Goal: Transaction & Acquisition: Purchase product/service

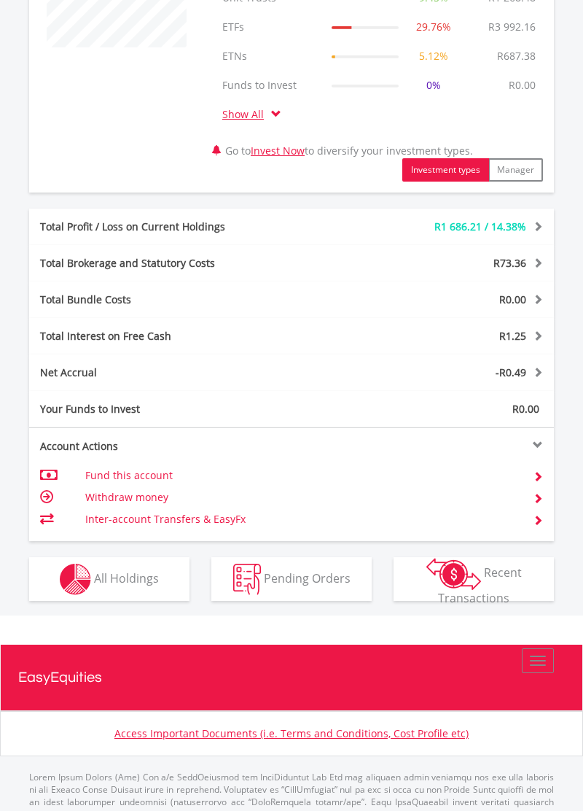
scroll to position [621, 0]
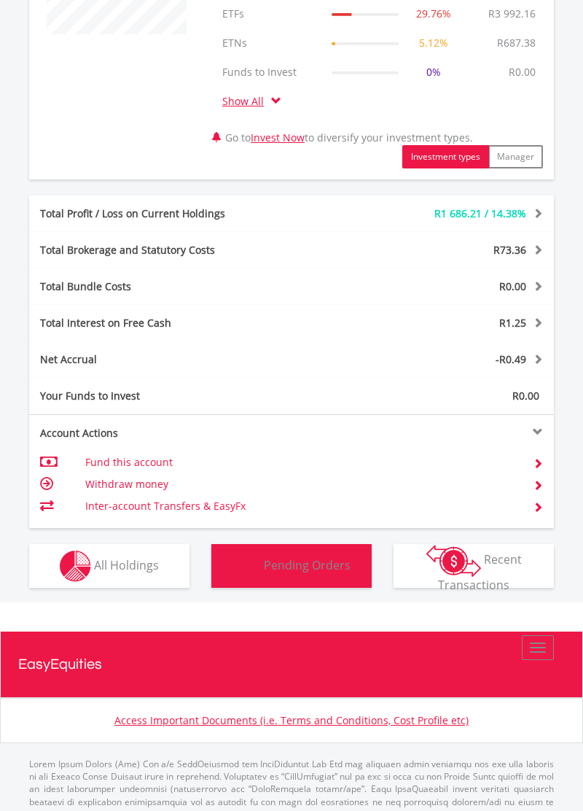
click at [321, 557] on button "Pending Orders Pending Orders" at bounding box center [291, 566] width 160 height 44
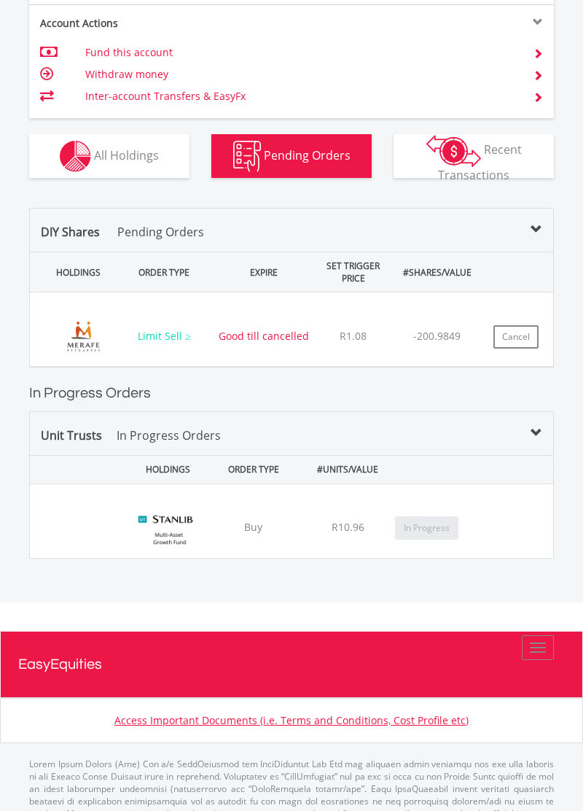
scroll to position [1048, 0]
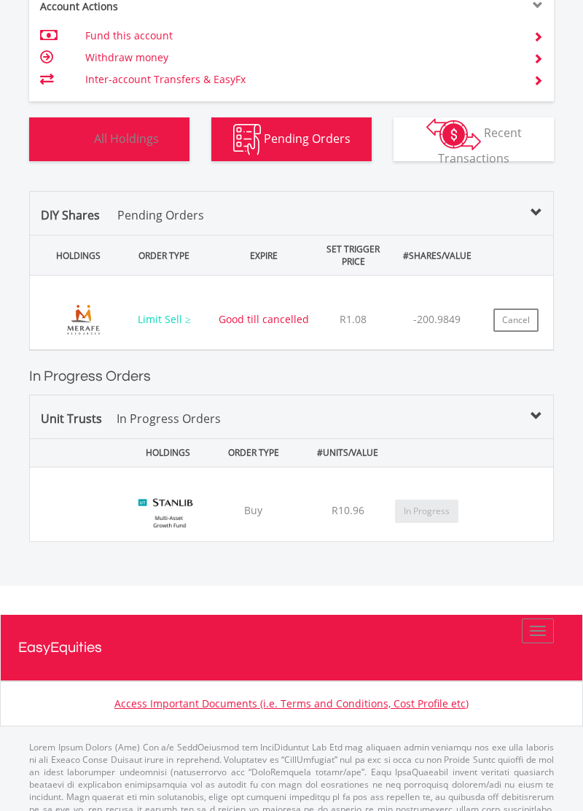
click at [148, 139] on span "All Holdings" at bounding box center [126, 138] width 65 height 16
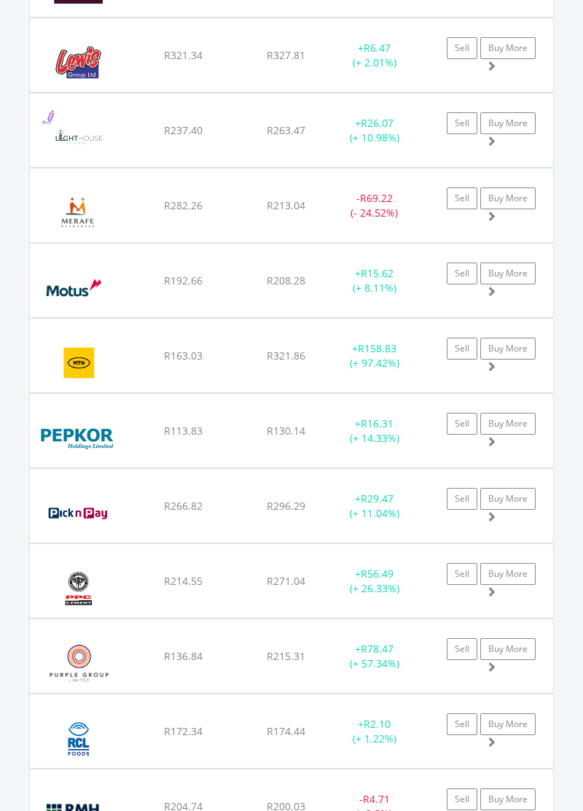
scroll to position [2434, 0]
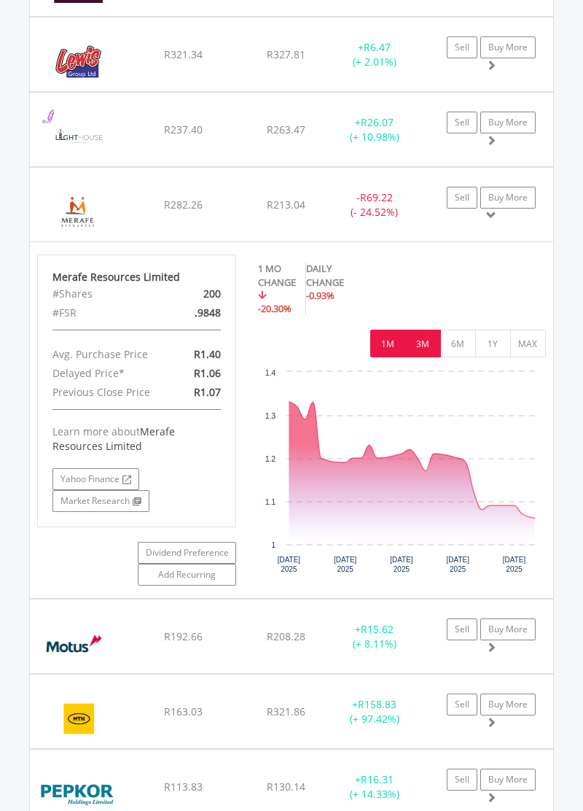
click at [421, 349] on button "3M" at bounding box center [423, 344] width 36 height 28
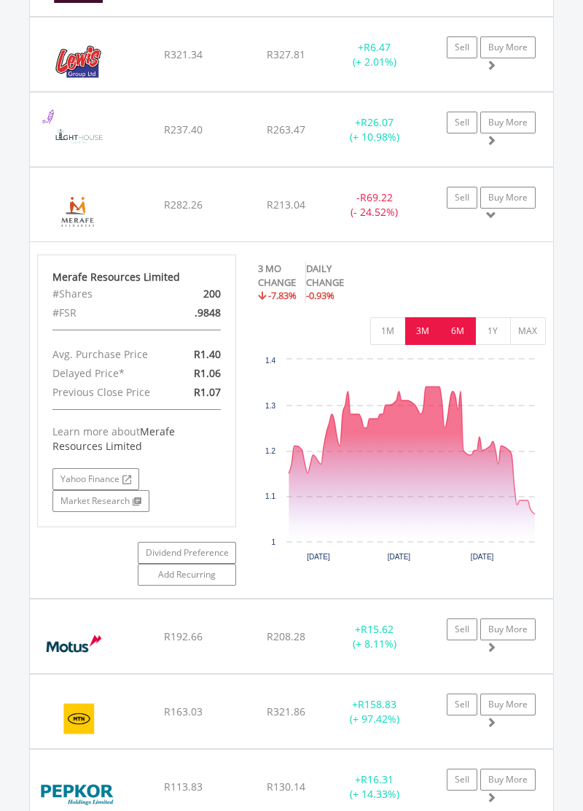
click at [459, 345] on button "6M" at bounding box center [458, 331] width 36 height 28
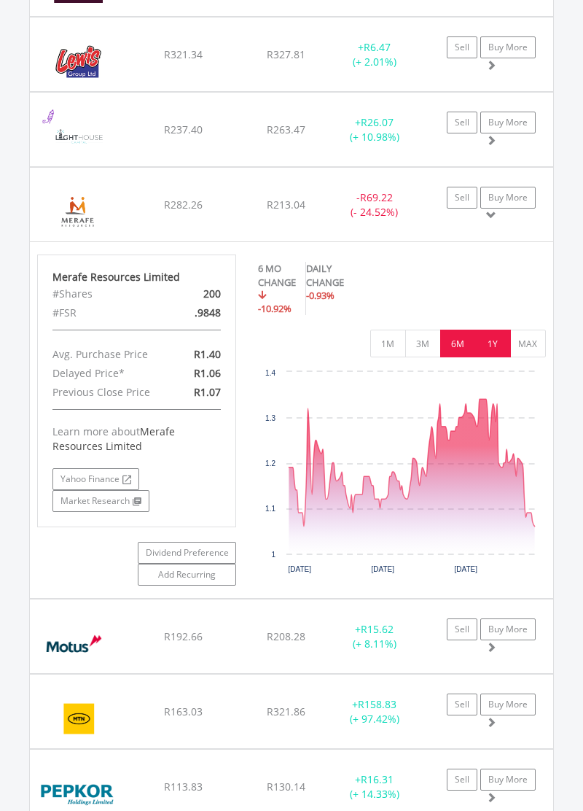
click at [486, 348] on button "1Y" at bounding box center [493, 344] width 36 height 28
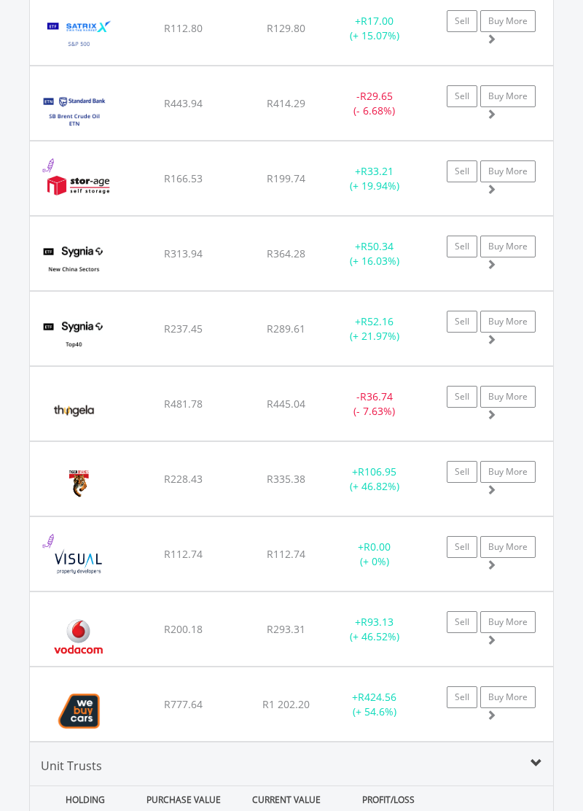
scroll to position [3291, 0]
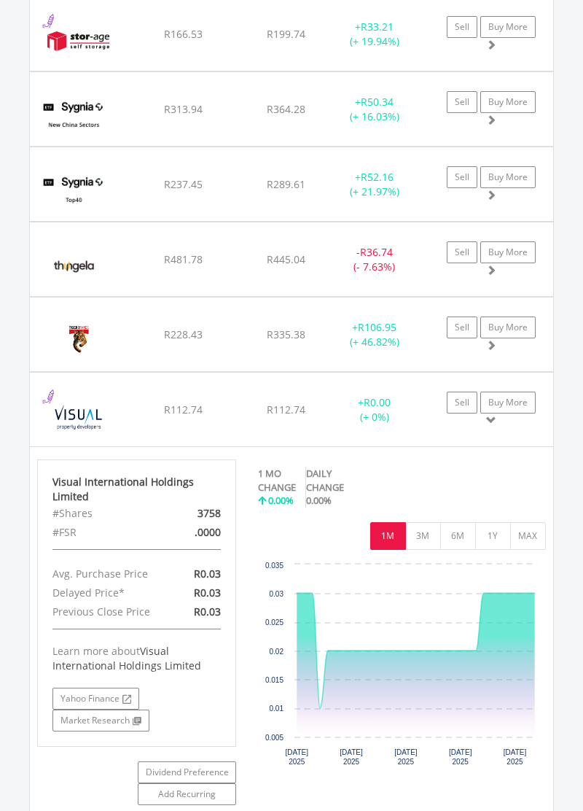
scroll to position [3447, 0]
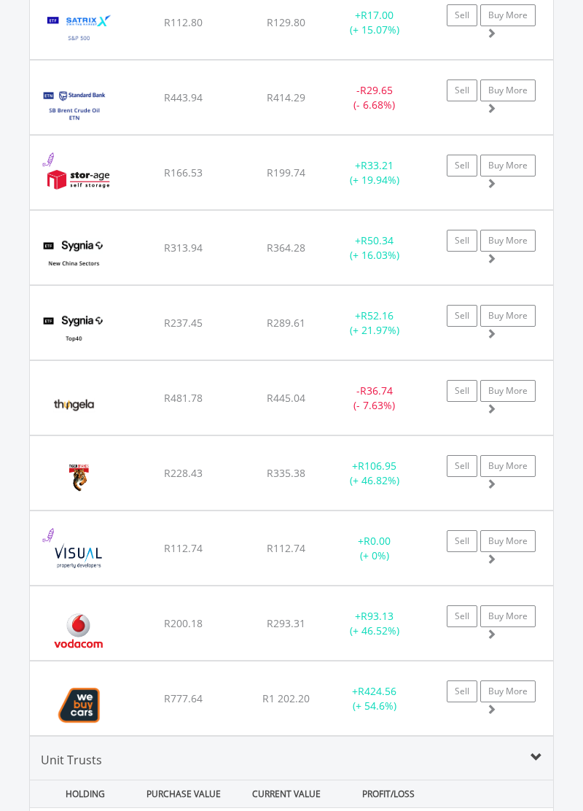
scroll to position [3289, 0]
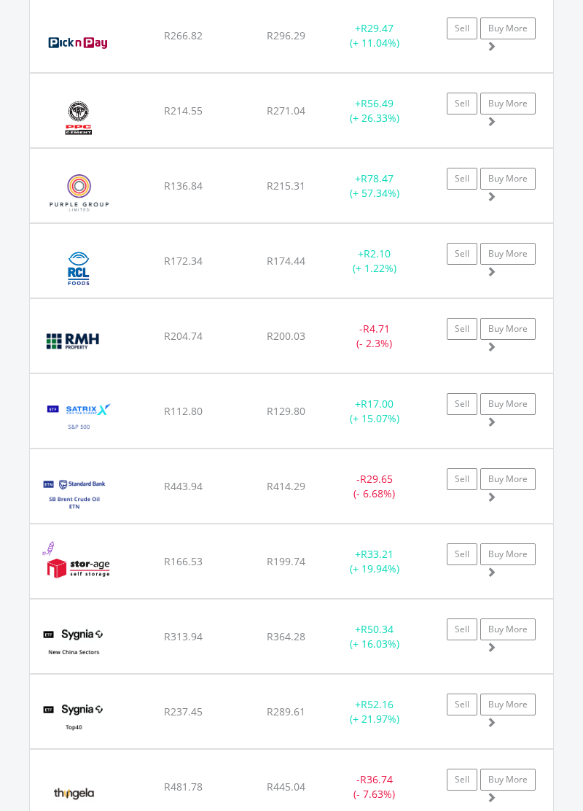
scroll to position [2903, 0]
click at [491, 348] on span at bounding box center [491, 347] width 10 height 10
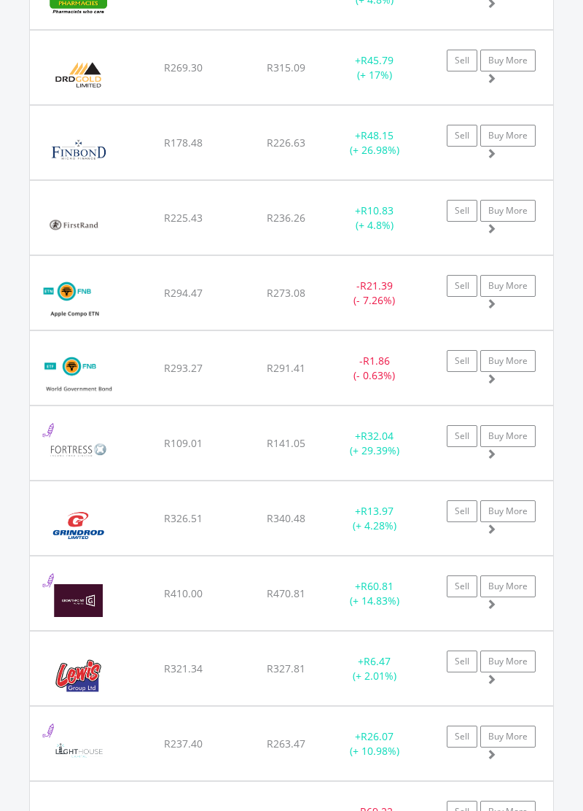
scroll to position [1807, 0]
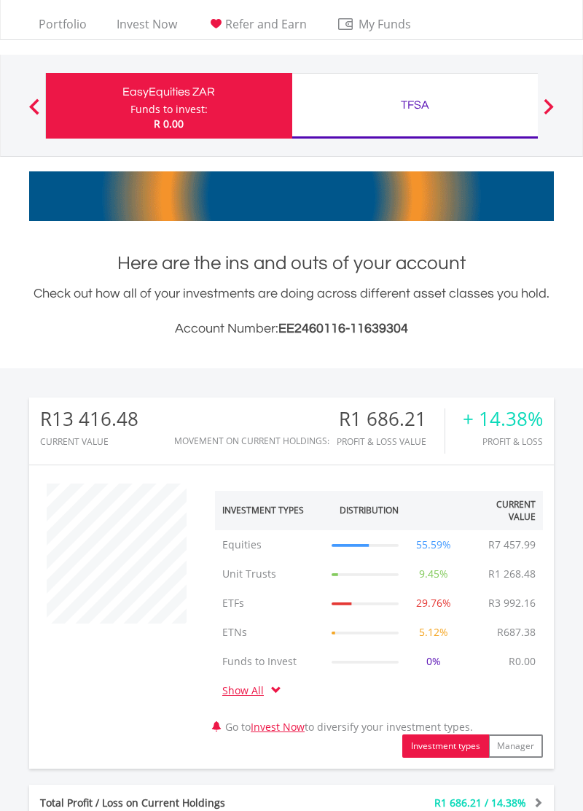
scroll to position [0, 0]
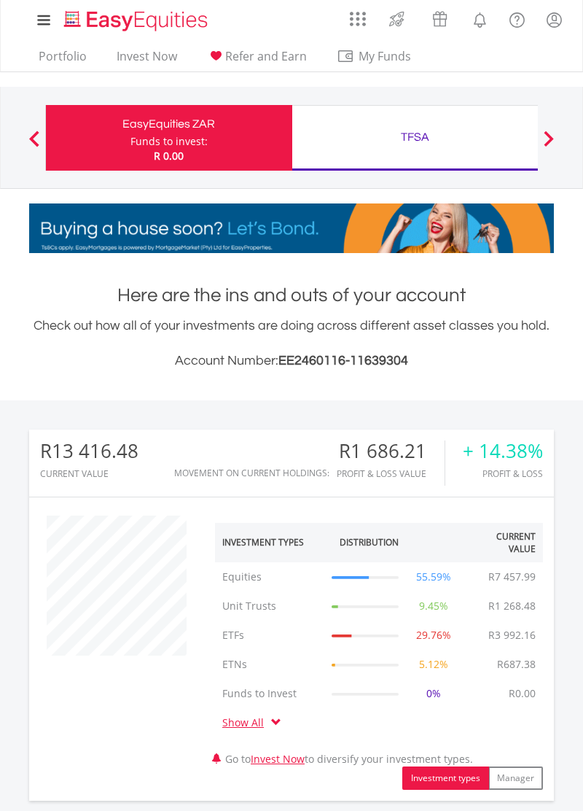
click at [377, 60] on span "My Funds" at bounding box center [385, 56] width 96 height 19
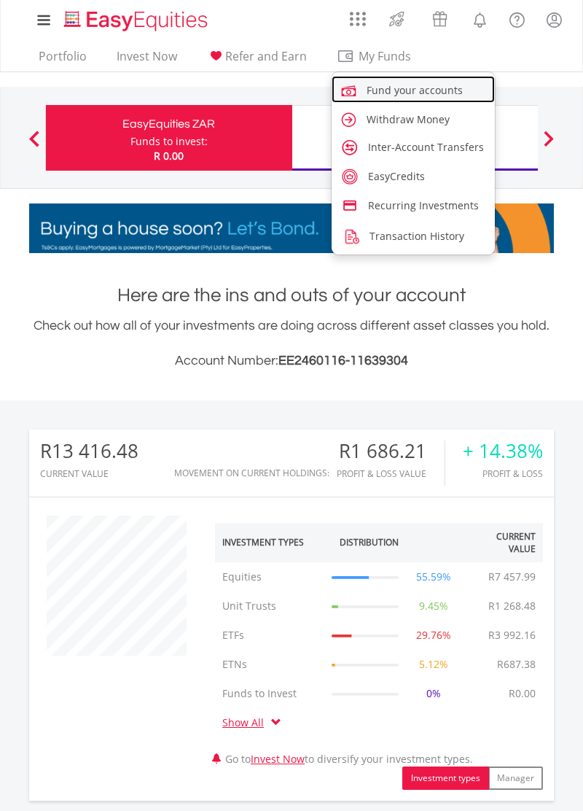
click at [438, 93] on span "Fund your accounts" at bounding box center [415, 90] width 96 height 14
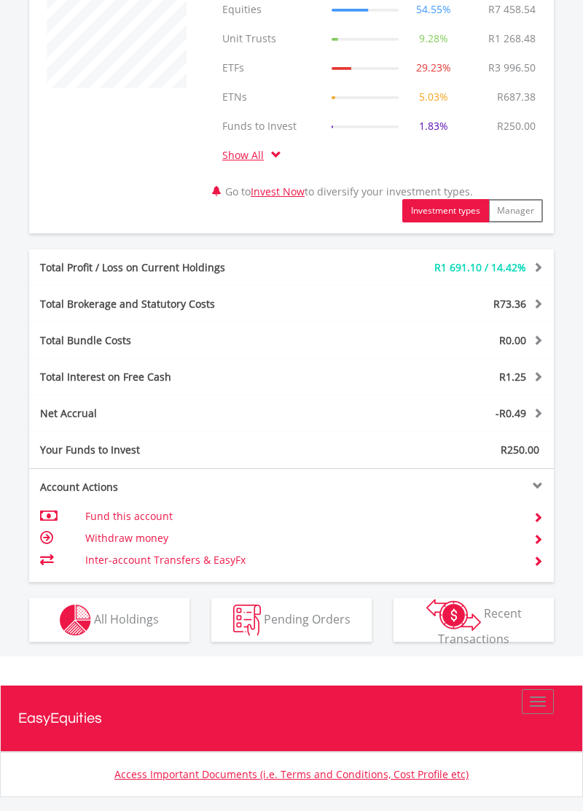
scroll to position [574, 0]
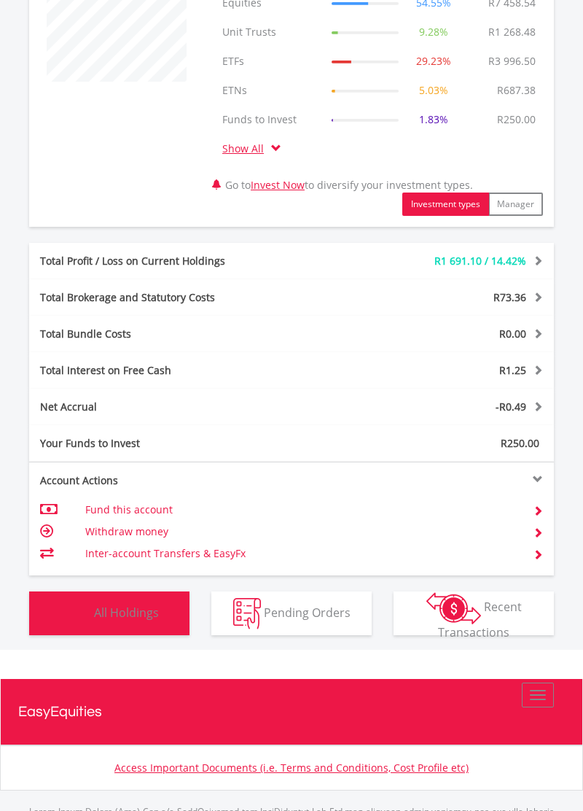
click at [133, 623] on button "Holdings All Holdings" at bounding box center [109, 613] width 160 height 44
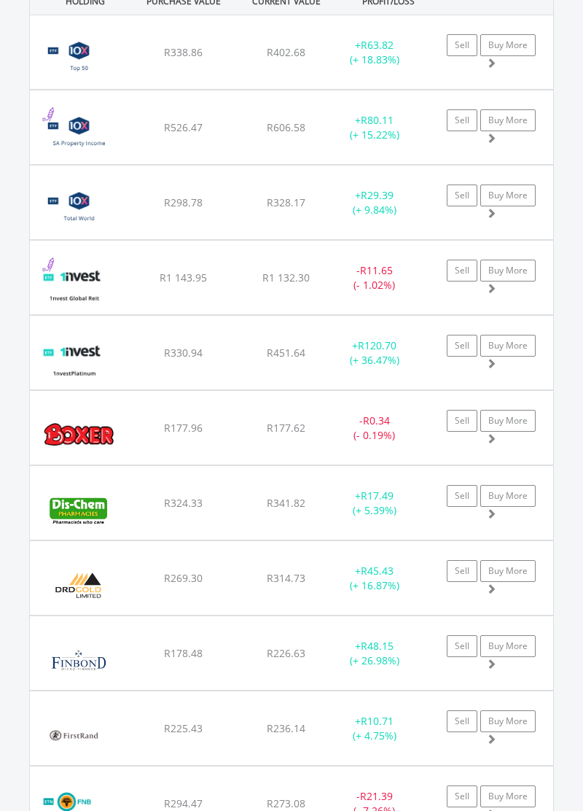
scroll to position [1321, 0]
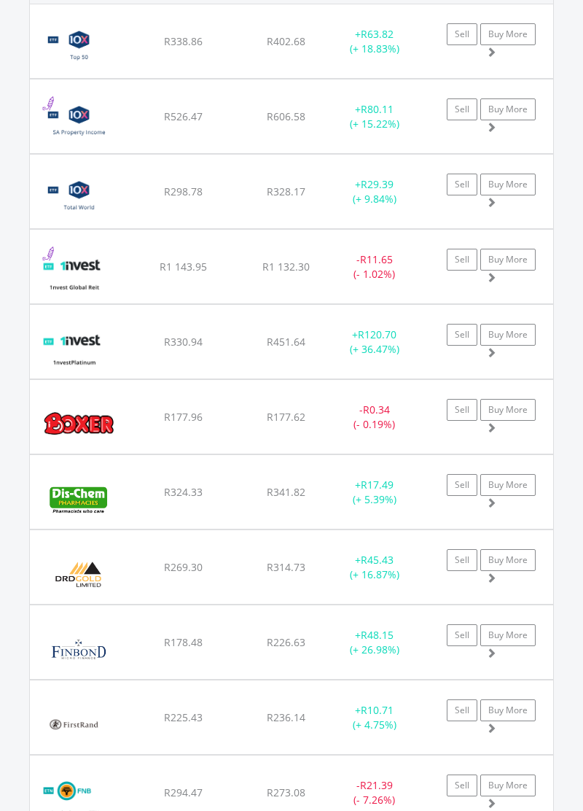
click at [494, 78] on div "﻿ Finbond Group Limited R178.48 R226.63 R1.13 + R48.15 (+ 26.98%) Sell Buy More" at bounding box center [292, 41] width 524 height 74
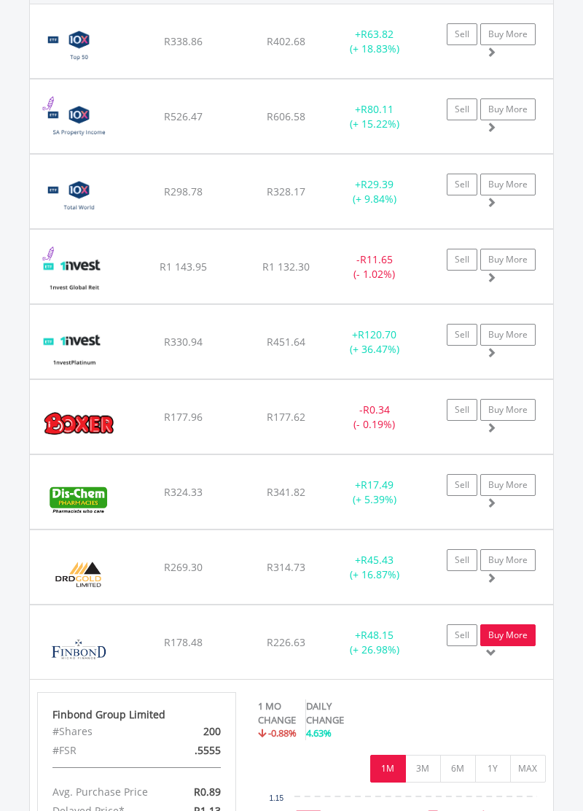
click at [513, 636] on link "Buy More" at bounding box center [508, 635] width 55 height 22
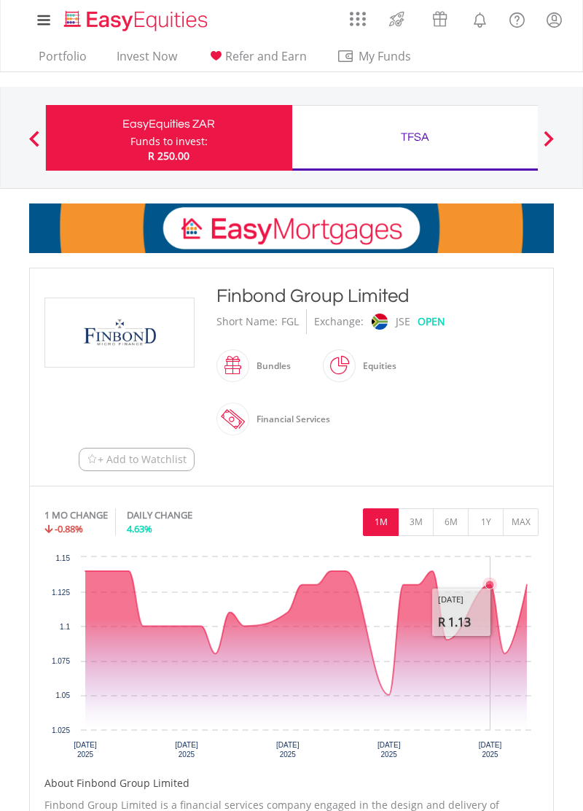
scroll to position [23, 0]
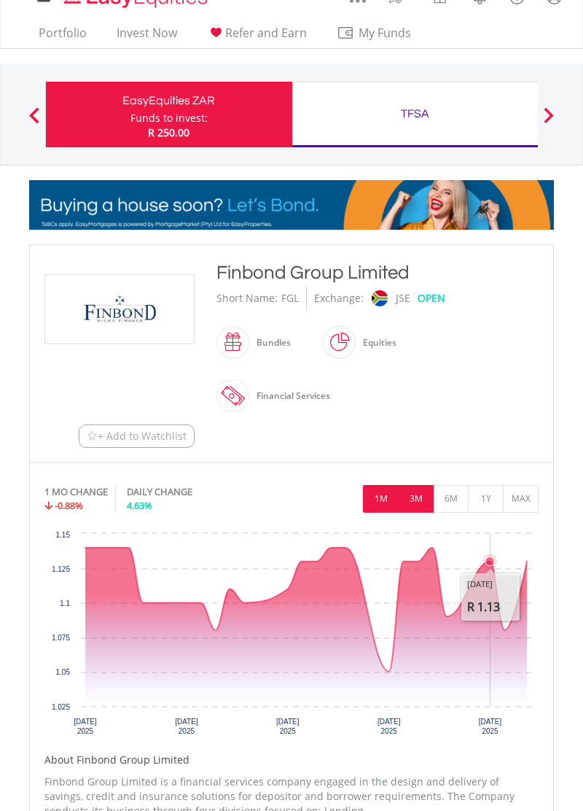
click at [416, 505] on button "3M" at bounding box center [416, 499] width 36 height 28
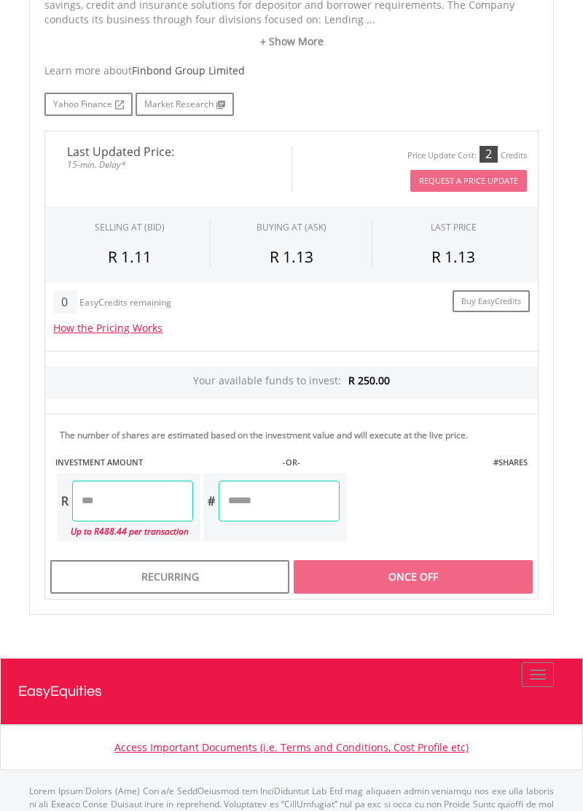
scroll to position [845, 0]
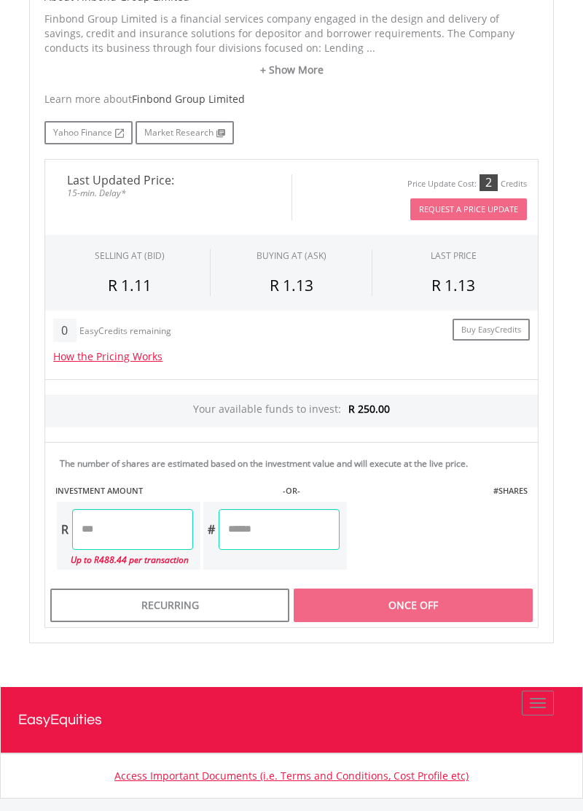
click at [340, 532] on input "number" at bounding box center [279, 529] width 121 height 41
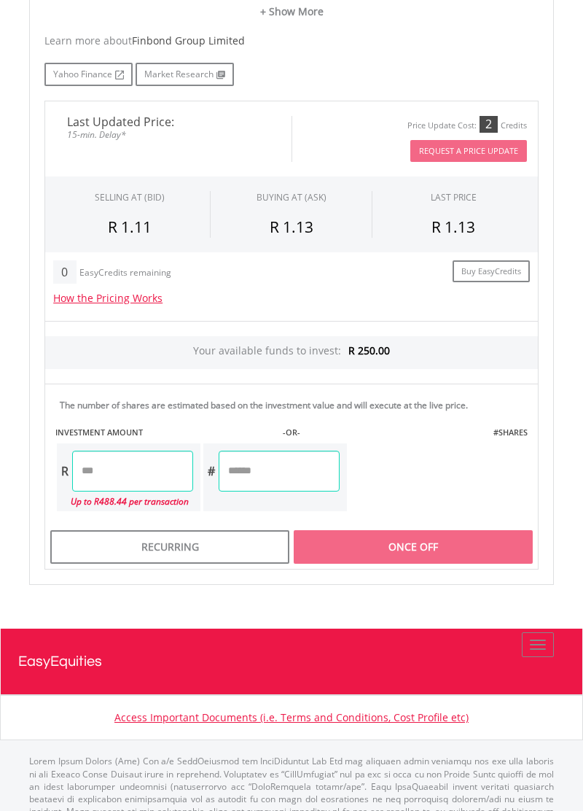
scroll to position [856, 0]
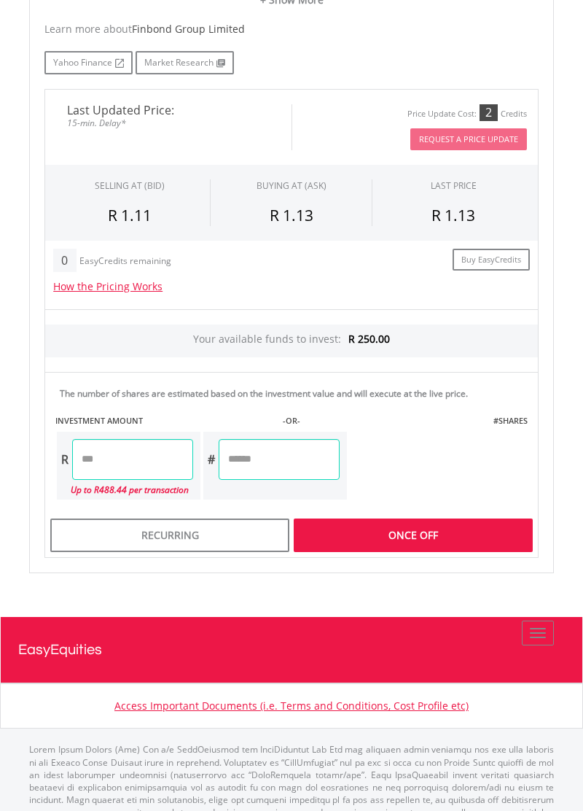
type input "***"
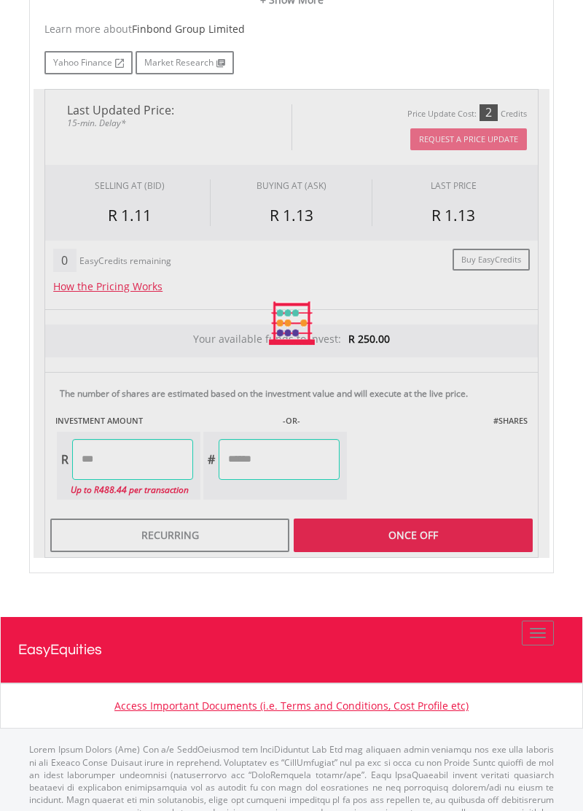
type input "******"
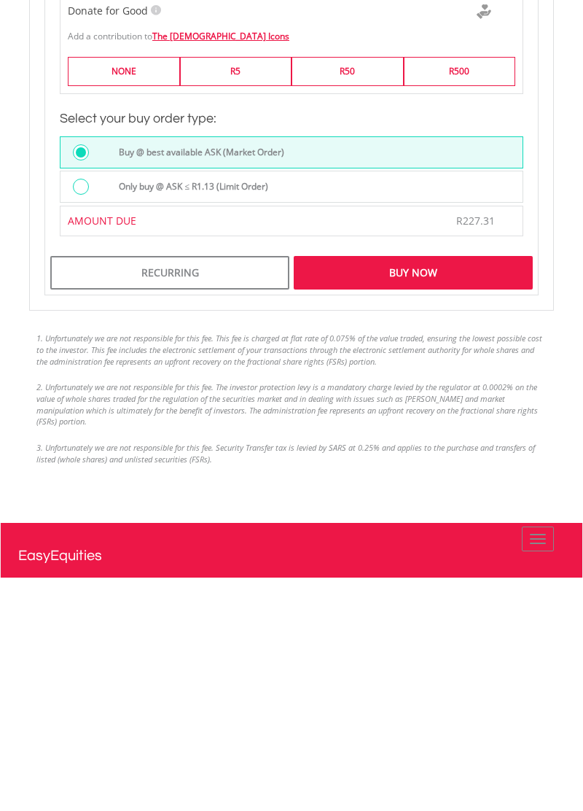
scroll to position [1256, 0]
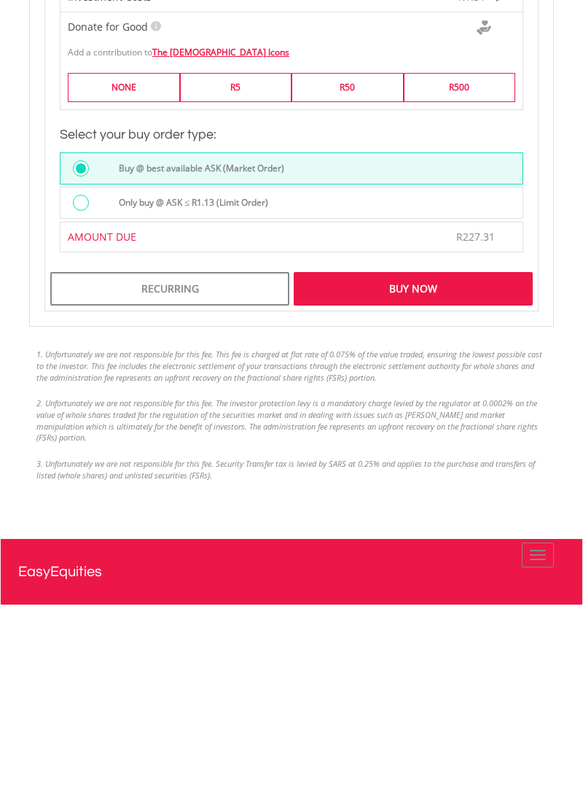
click at [460, 507] on div "Buy Now" at bounding box center [413, 495] width 239 height 34
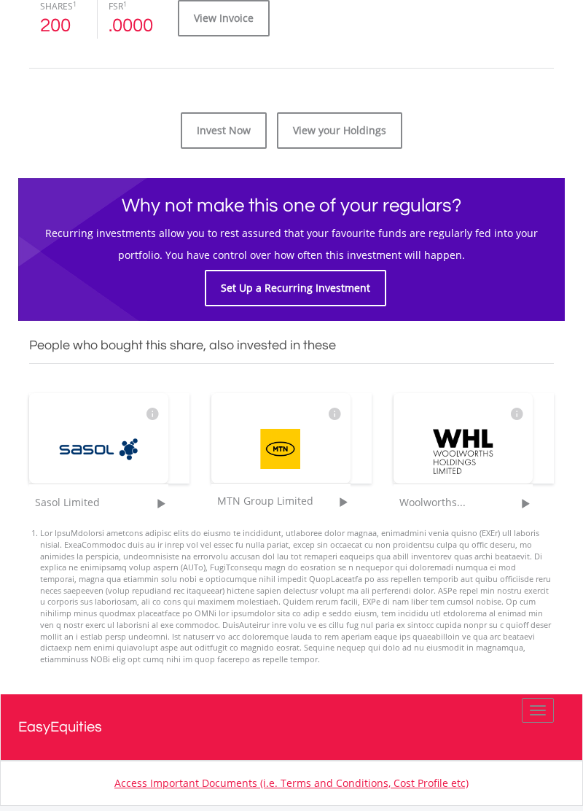
scroll to position [641, 0]
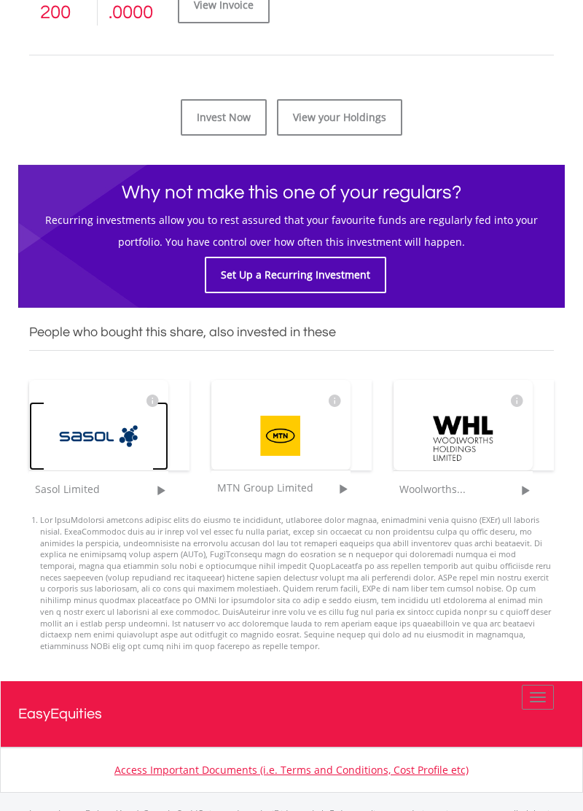
click at [156, 489] on span at bounding box center [161, 490] width 10 height 10
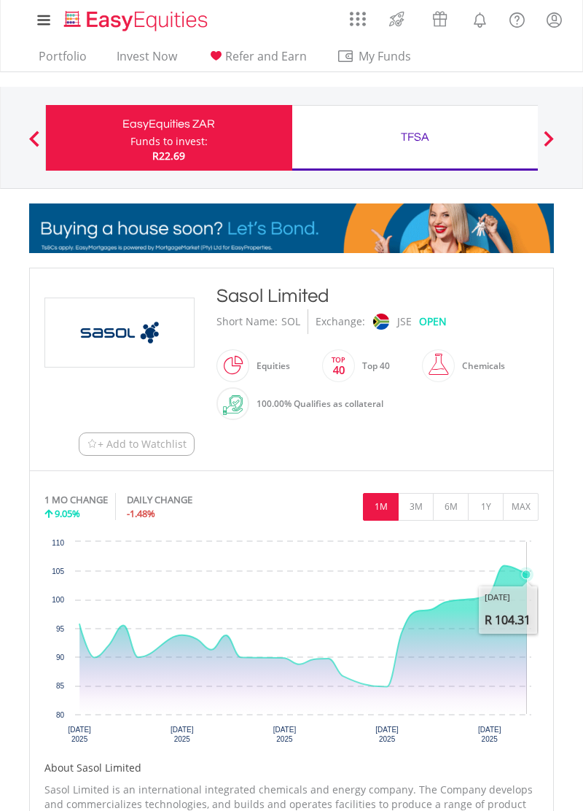
click at [171, 450] on span "+ Add to Watchlist" at bounding box center [142, 444] width 89 height 15
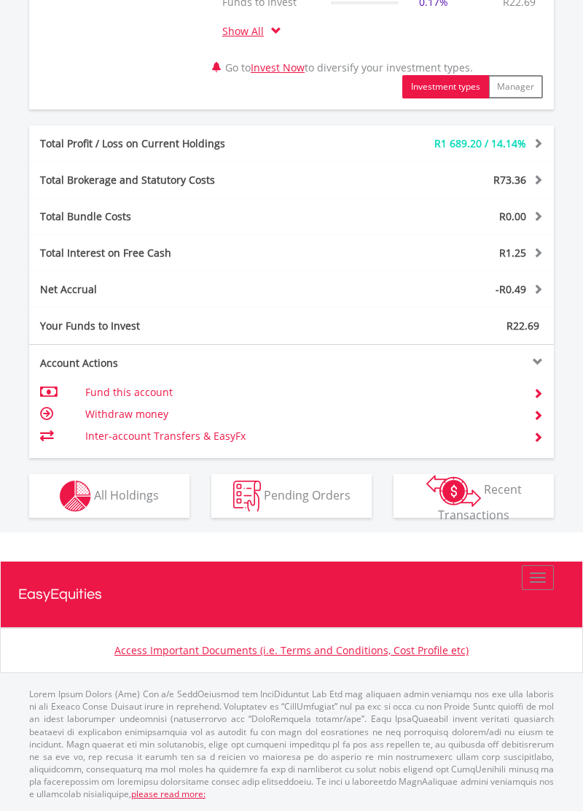
scroll to position [140, 175]
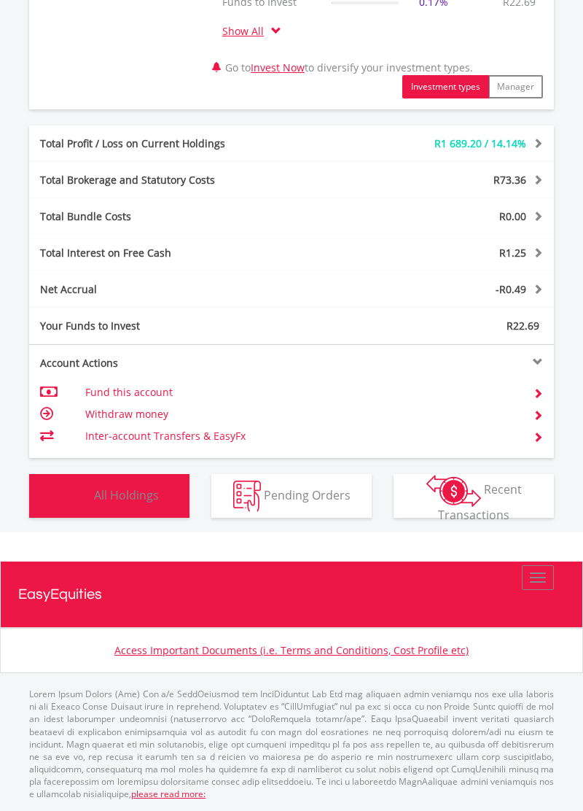
click at [160, 503] on button "Holdings All Holdings" at bounding box center [109, 496] width 160 height 44
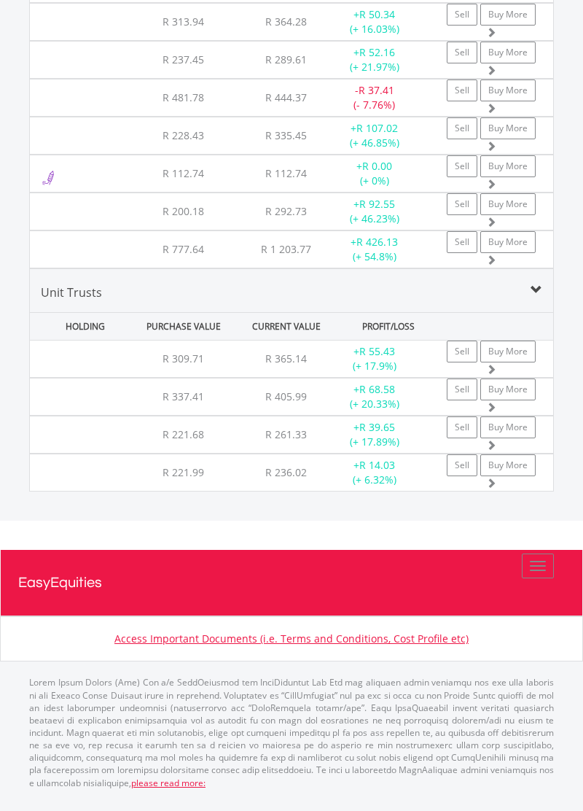
scroll to position [3208, 0]
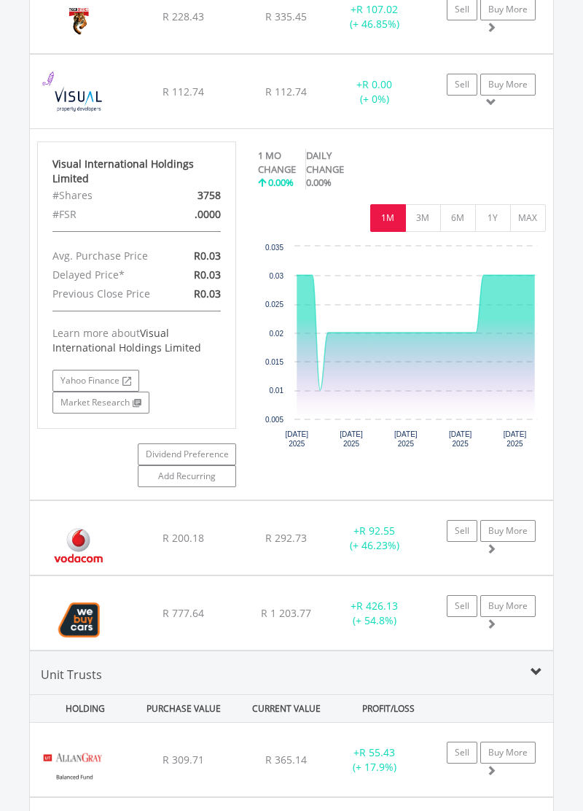
scroll to position [3755, 0]
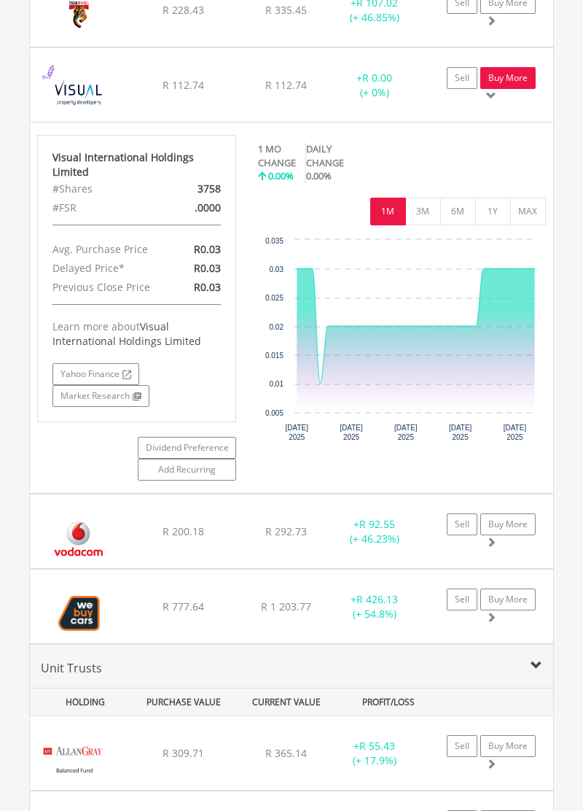
click at [510, 77] on link "Buy More" at bounding box center [508, 78] width 55 height 22
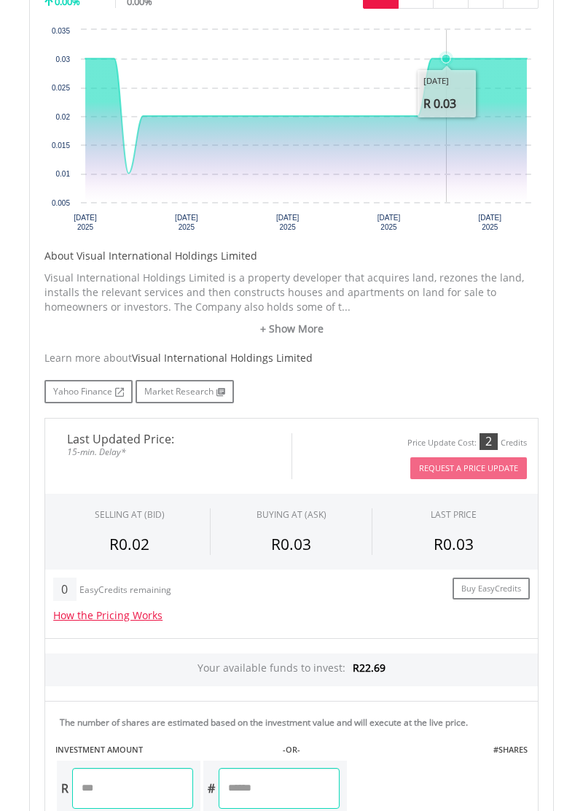
scroll to position [481, 0]
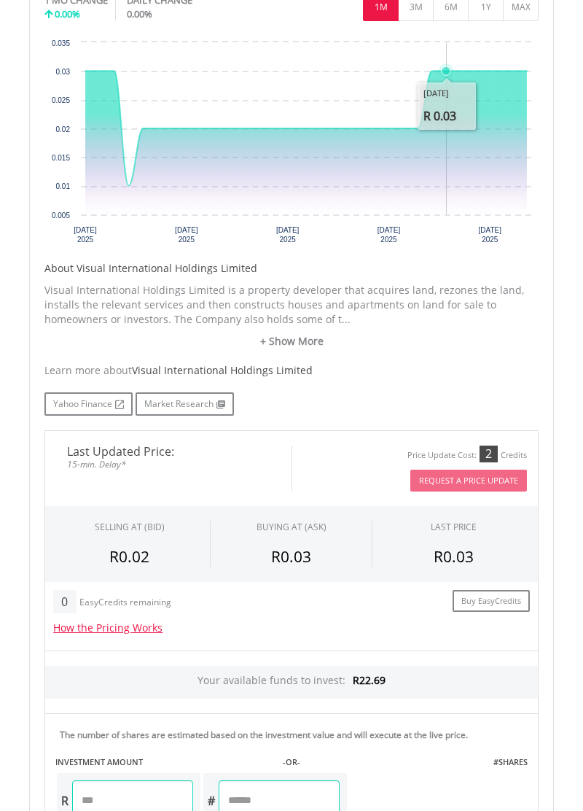
click at [340, 796] on input "number" at bounding box center [279, 800] width 121 height 41
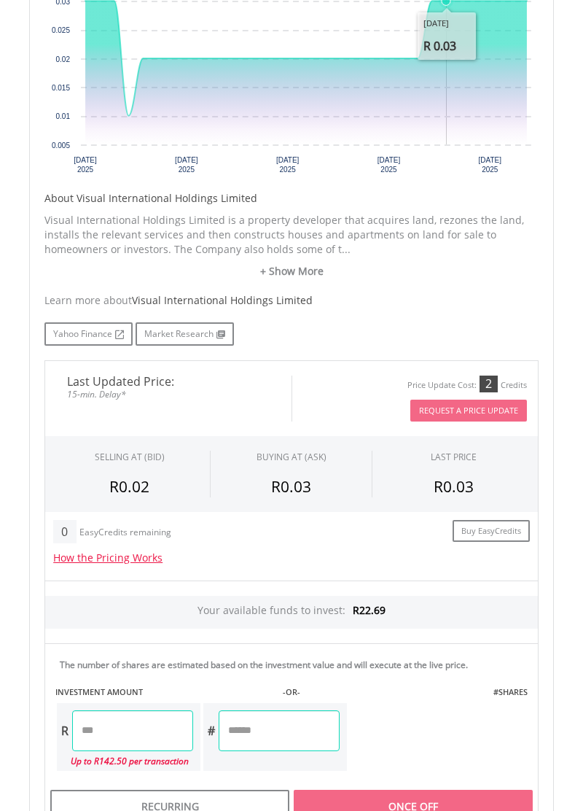
scroll to position [743, 0]
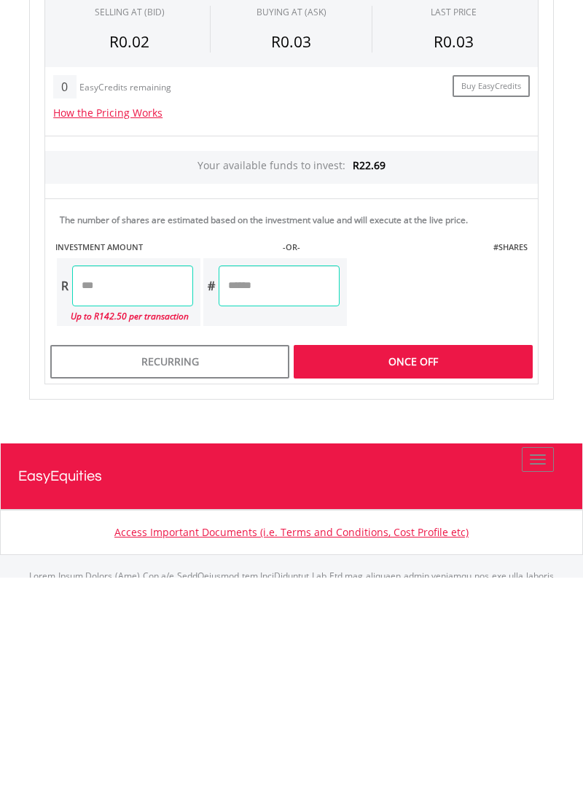
type input "***"
type input "****"
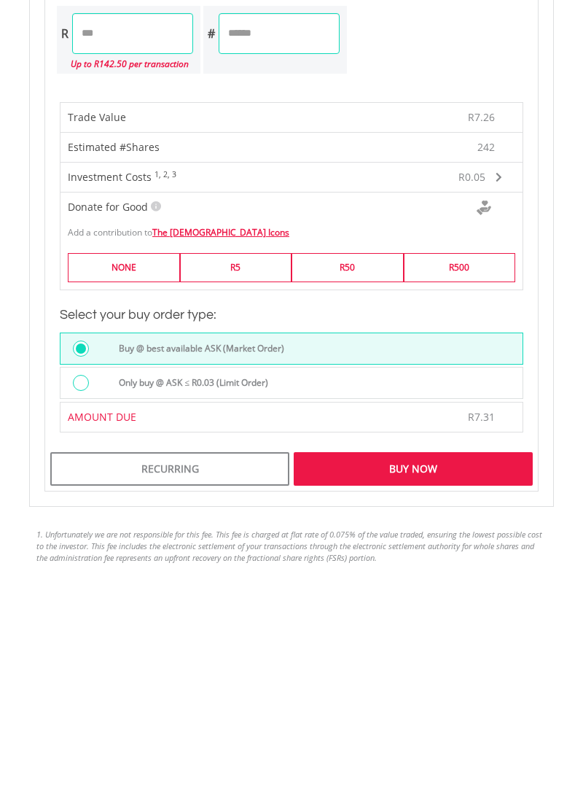
scroll to position [997, 0]
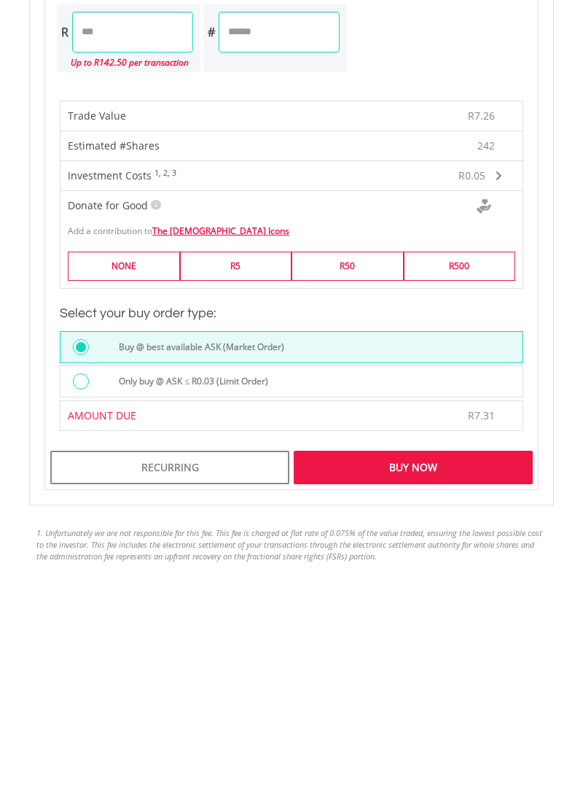
click at [464, 701] on div "Buy Now" at bounding box center [413, 701] width 239 height 34
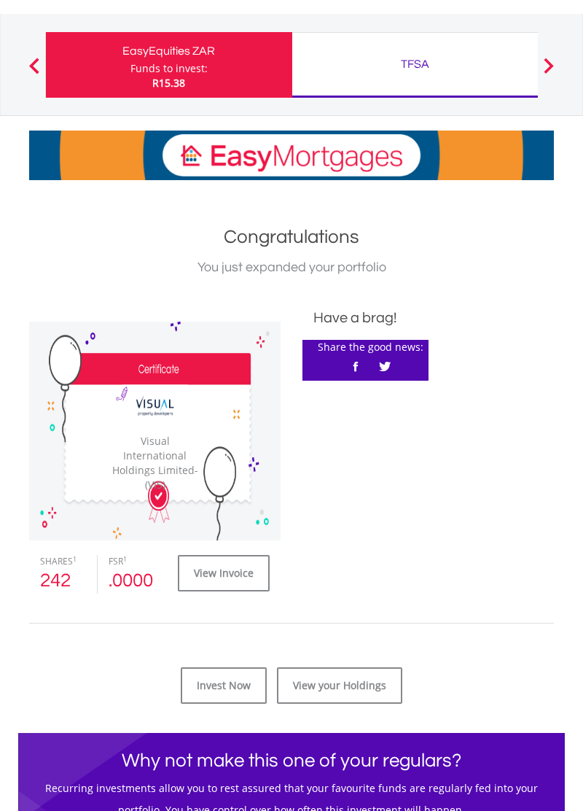
scroll to position [102, 0]
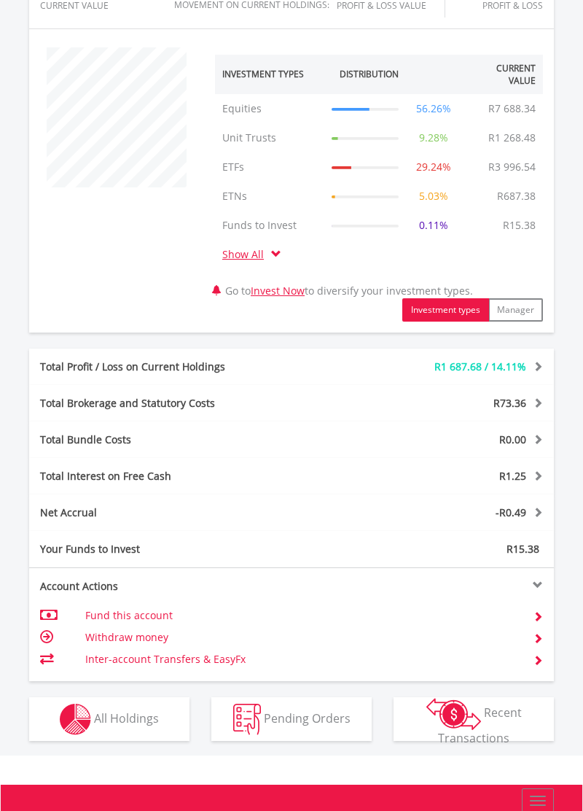
scroll to position [621, 0]
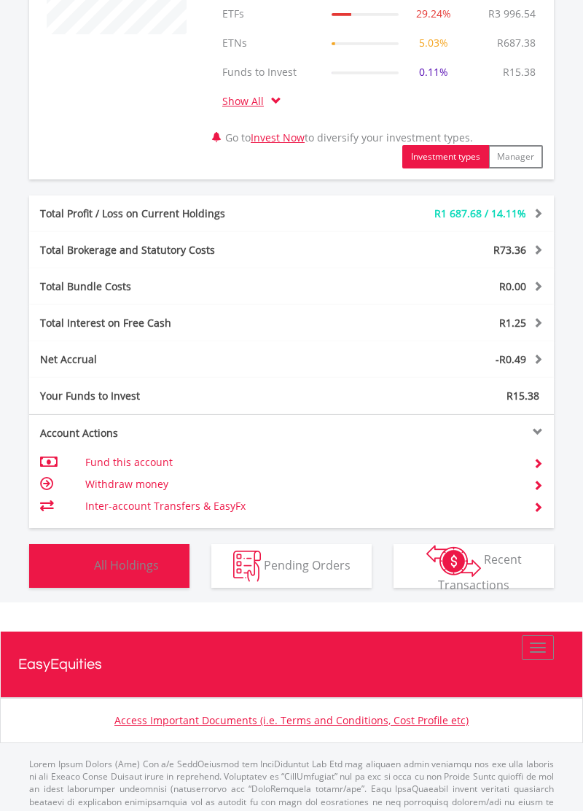
click at [139, 566] on span "All Holdings" at bounding box center [126, 564] width 65 height 16
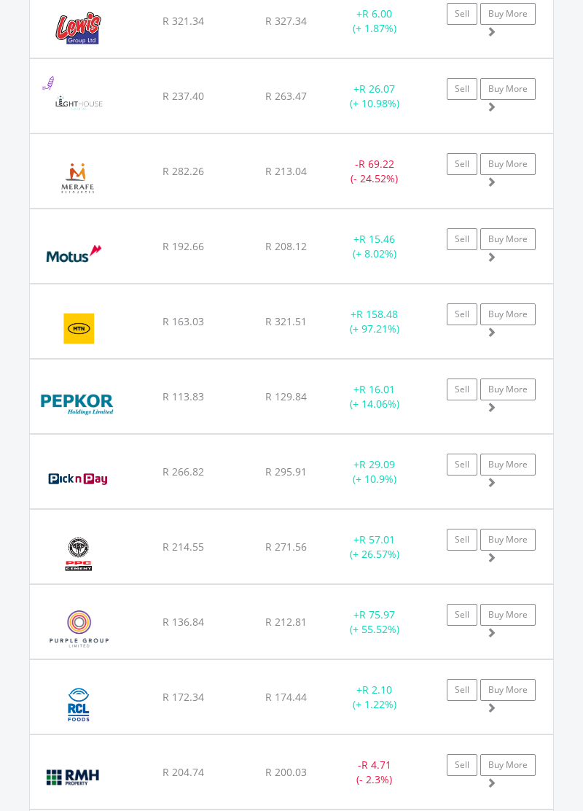
scroll to position [2588, 0]
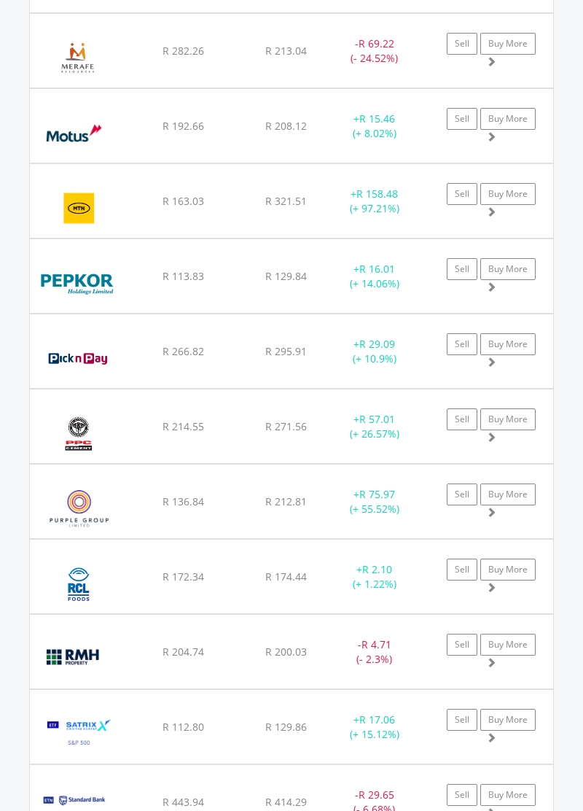
click at [491, 667] on span at bounding box center [491, 662] width 10 height 10
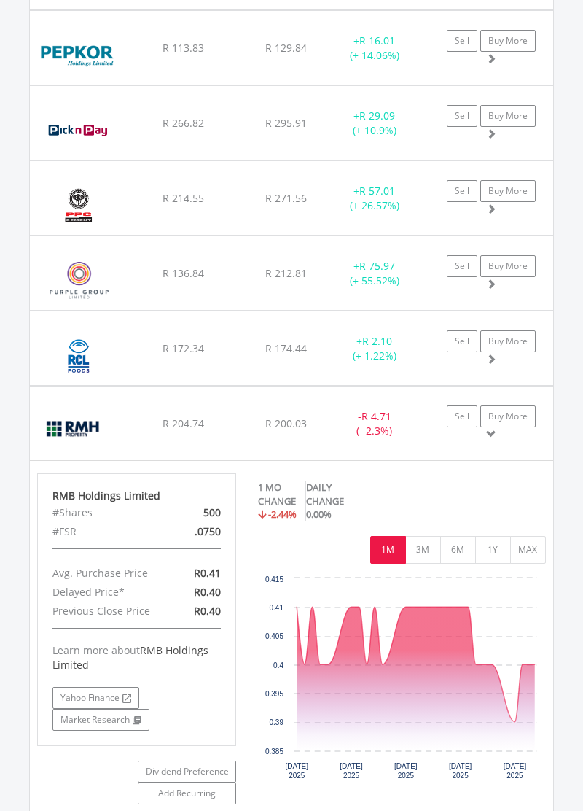
scroll to position [2819, 0]
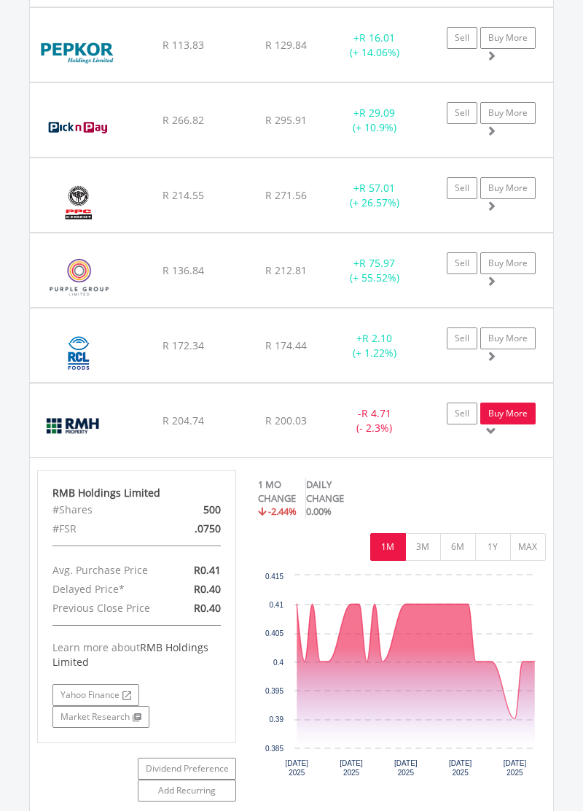
click at [510, 415] on link "Buy More" at bounding box center [508, 413] width 55 height 22
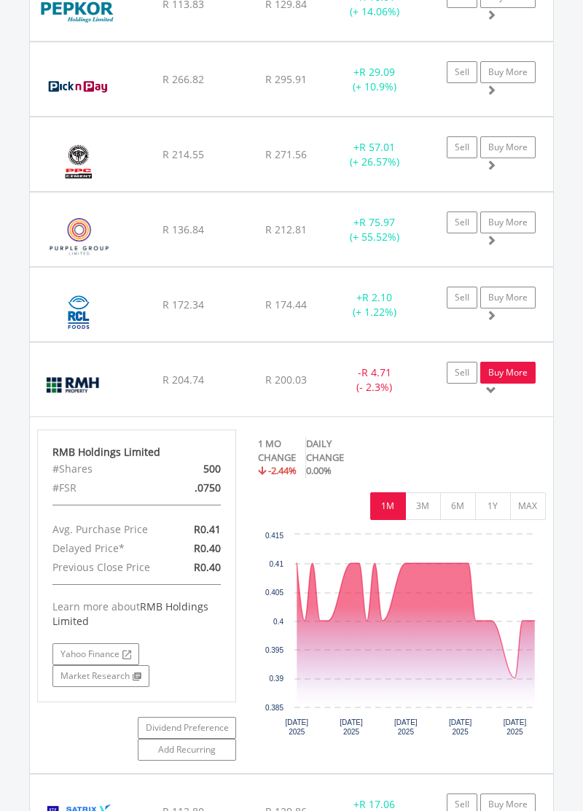
scroll to position [2889, 0]
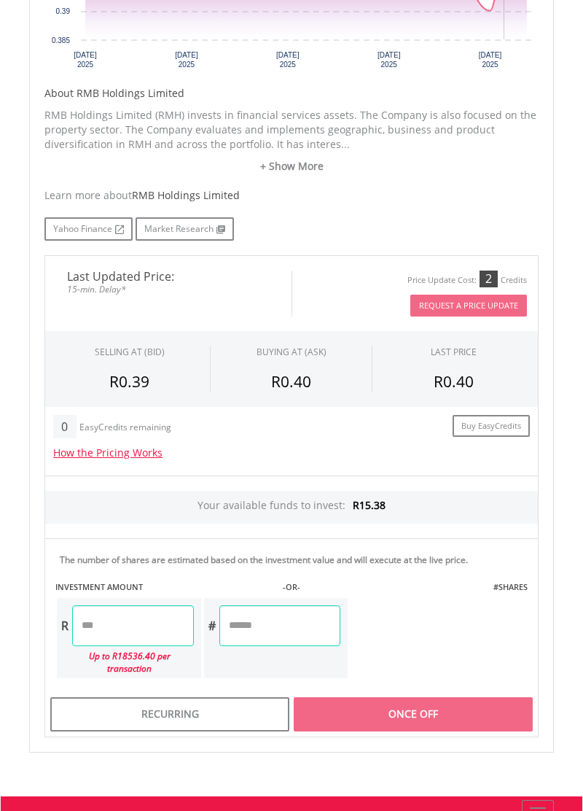
scroll to position [639, 0]
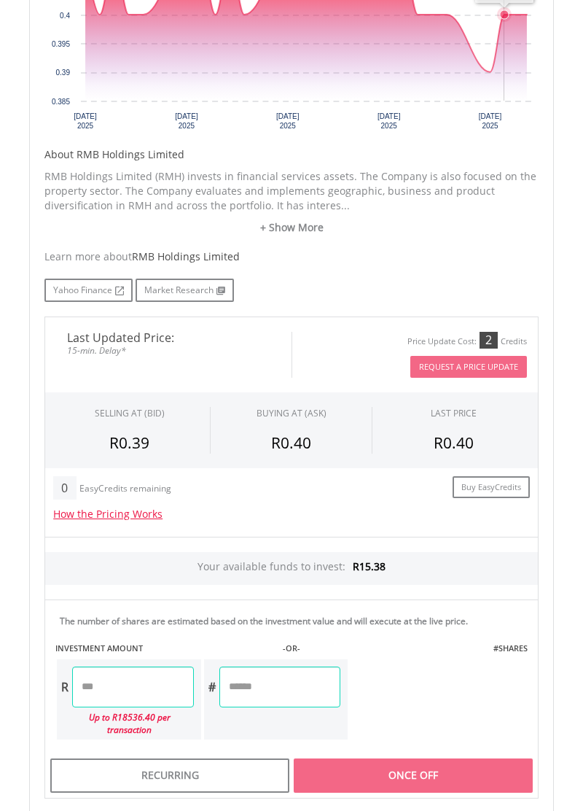
click at [173, 692] on input "number" at bounding box center [132, 686] width 121 height 41
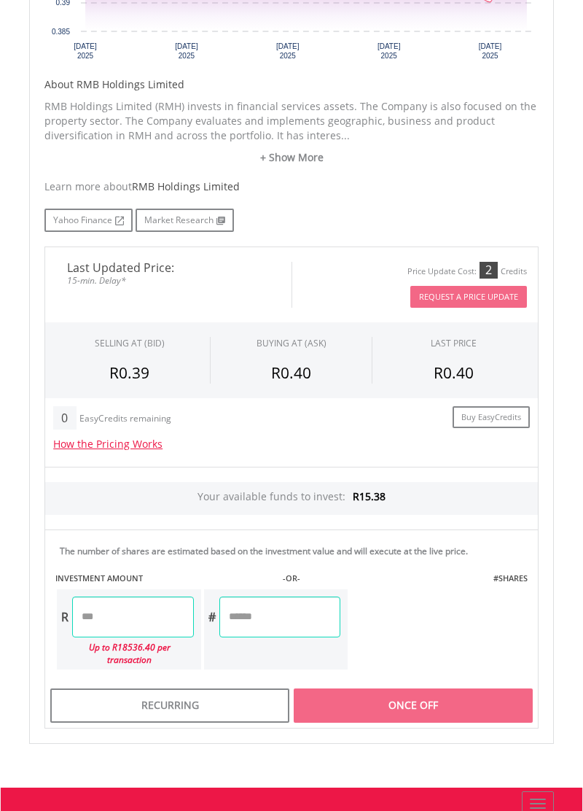
scroll to position [761, 0]
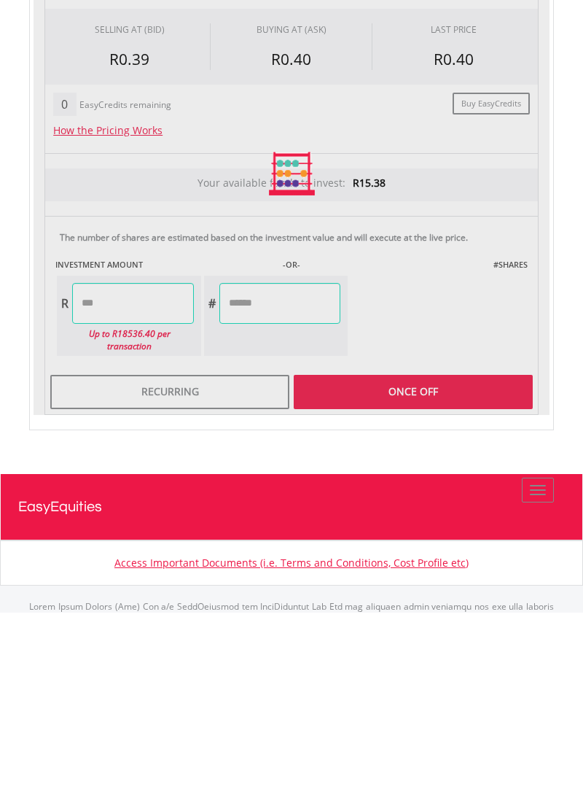
type input "*****"
type input "****"
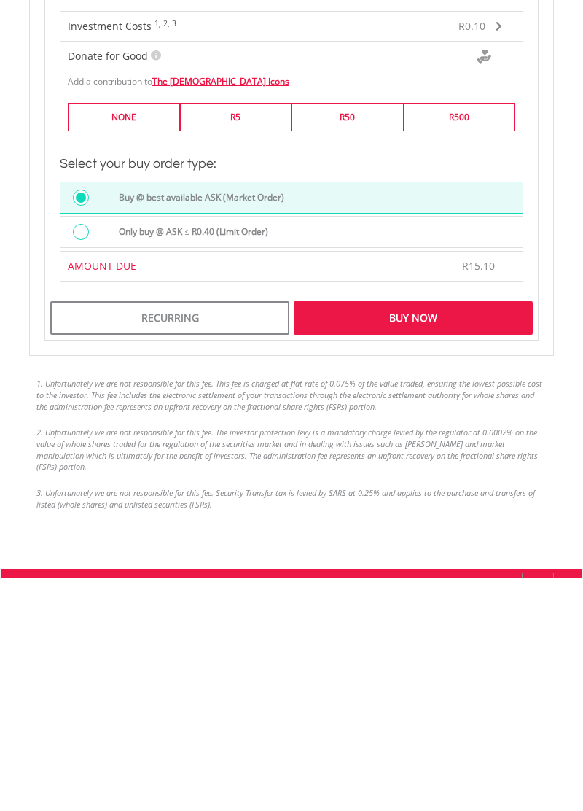
scroll to position [1166, 0]
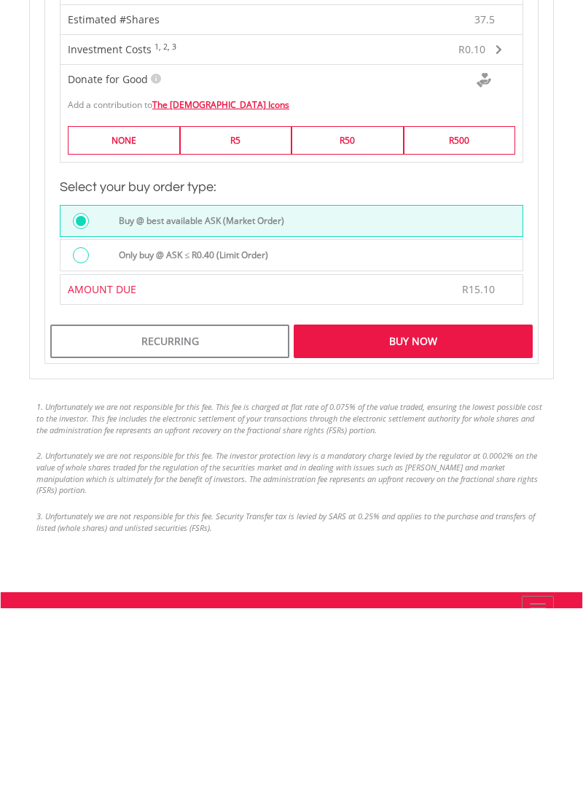
click at [478, 538] on div "Buy Now" at bounding box center [413, 544] width 239 height 34
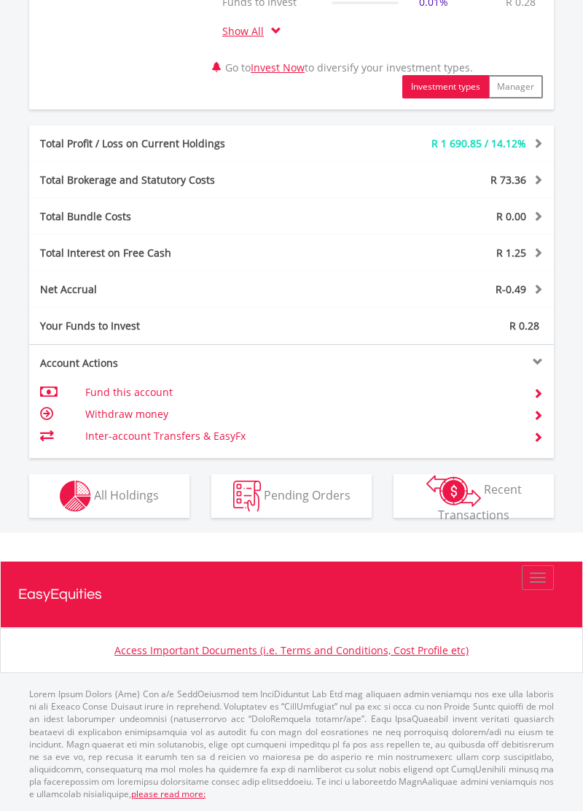
scroll to position [140, 175]
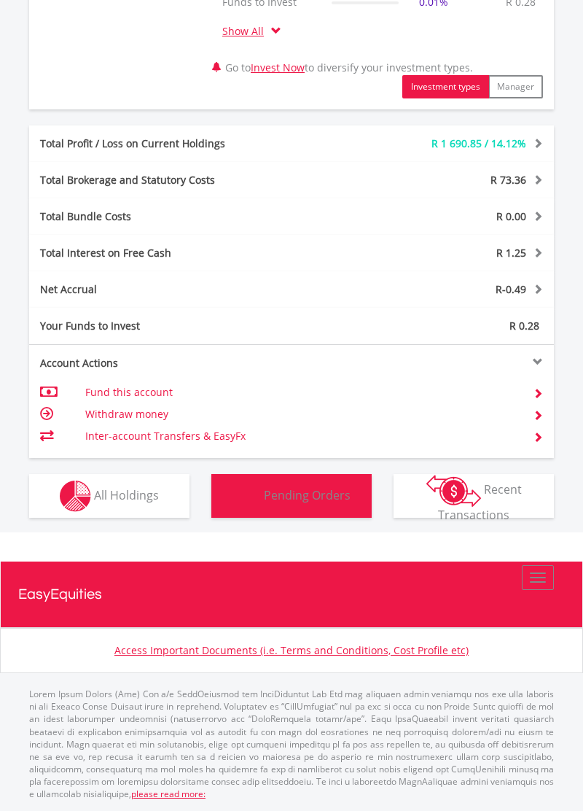
click at [324, 494] on span "Pending Orders" at bounding box center [307, 494] width 87 height 16
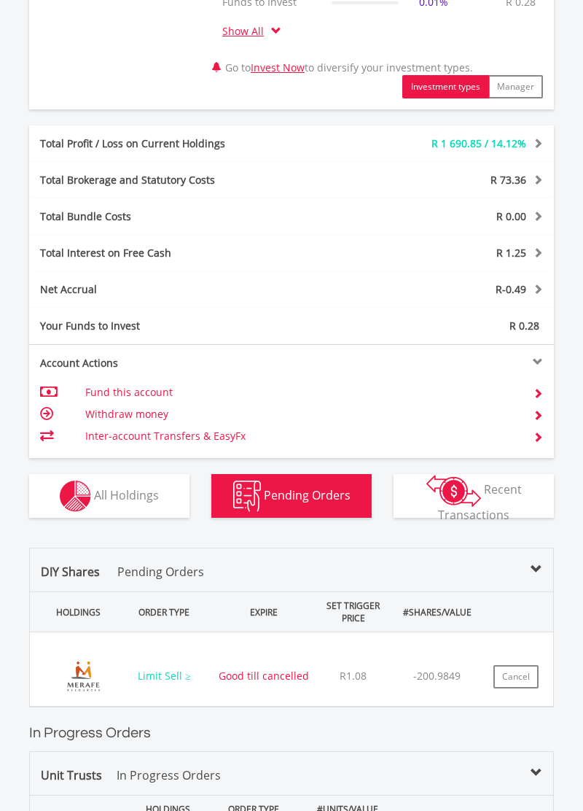
scroll to position [1101, 0]
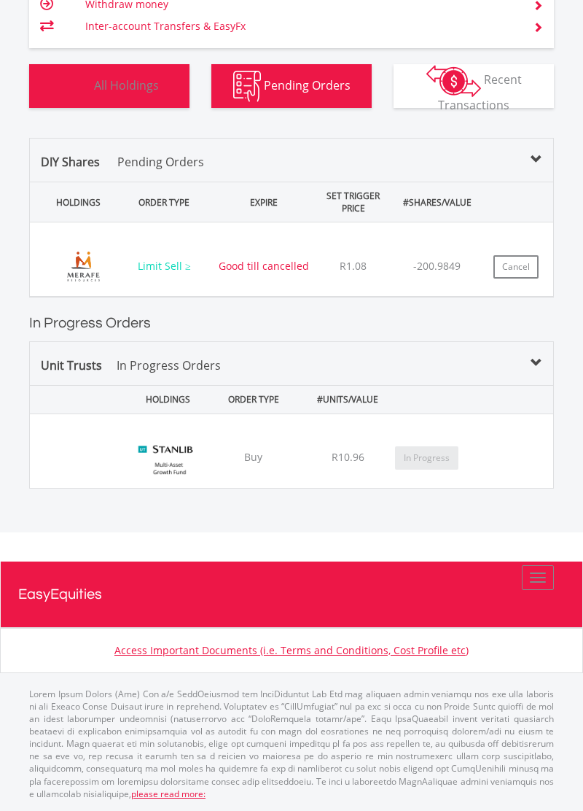
click at [138, 83] on span "All Holdings" at bounding box center [126, 85] width 65 height 16
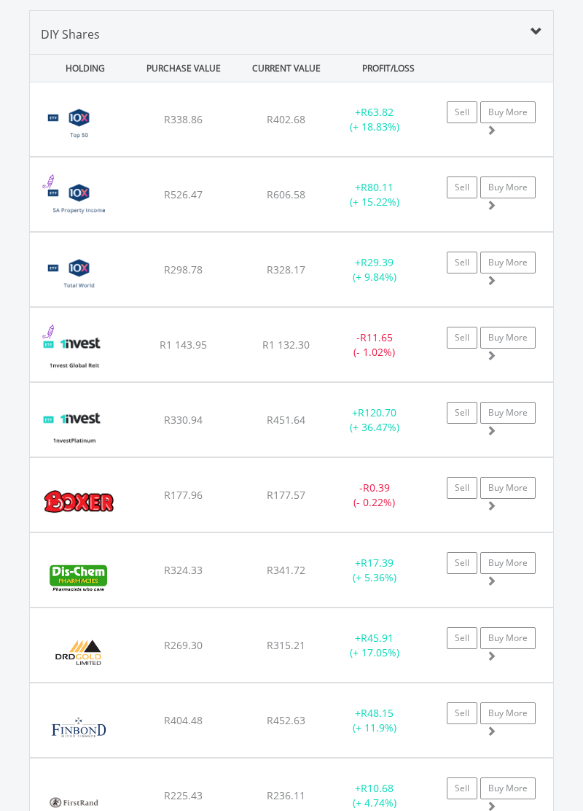
scroll to position [1234, 0]
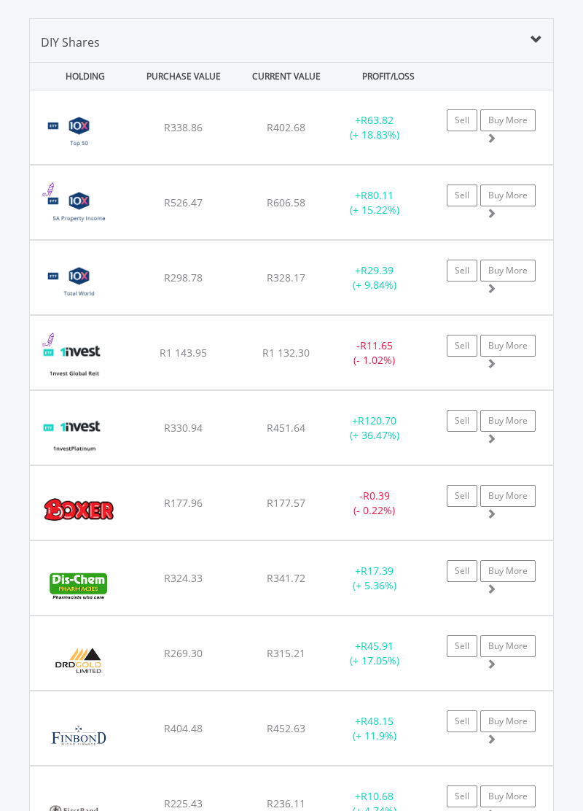
click at [491, 518] on span at bounding box center [491, 513] width 10 height 10
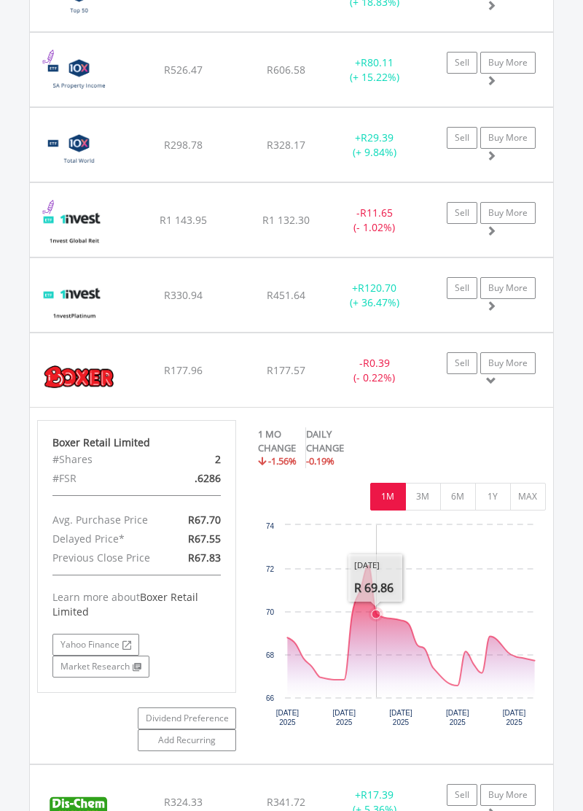
scroll to position [1377, 0]
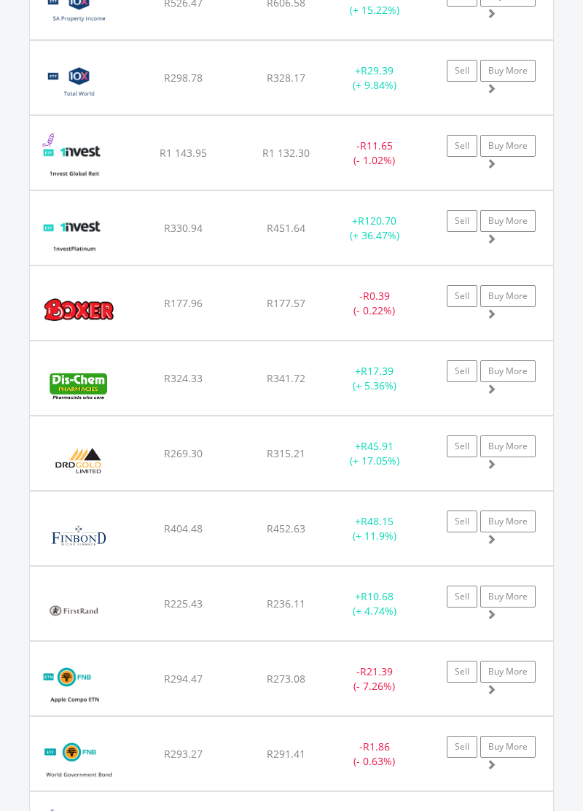
scroll to position [1435, 0]
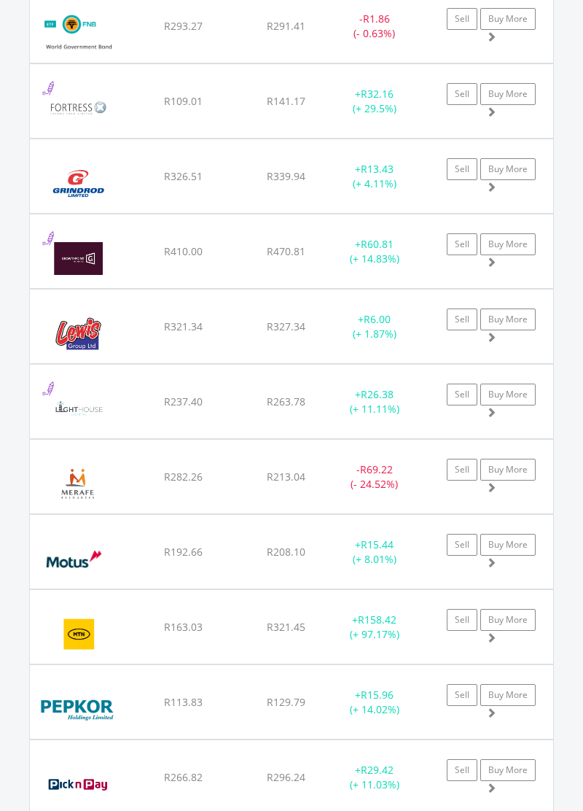
scroll to position [2163, 0]
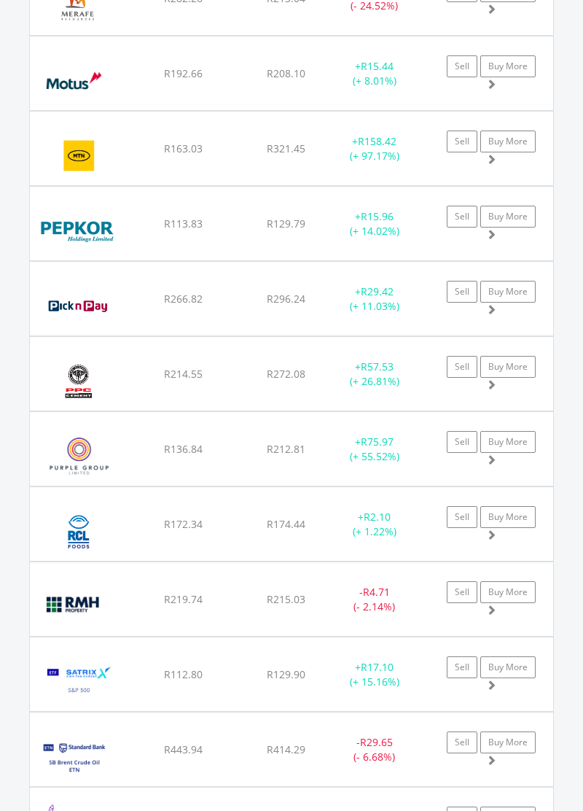
scroll to position [2642, 0]
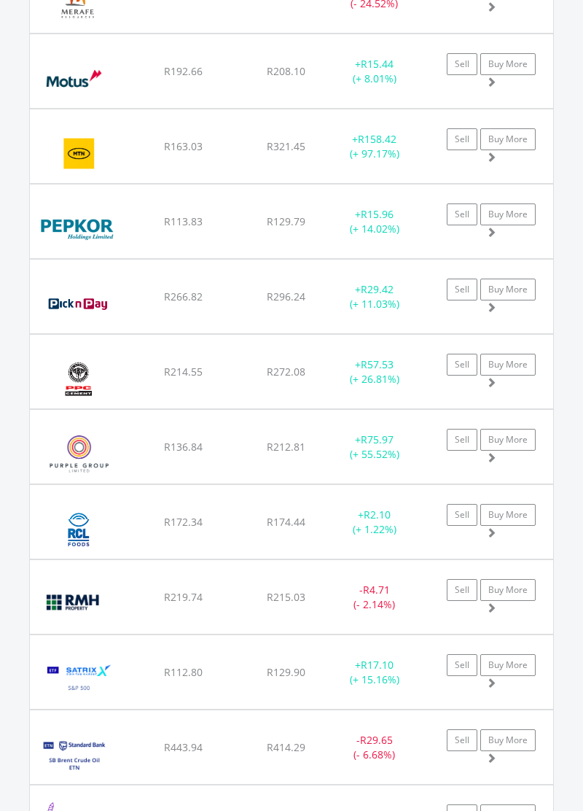
click at [490, 462] on span at bounding box center [491, 457] width 10 height 10
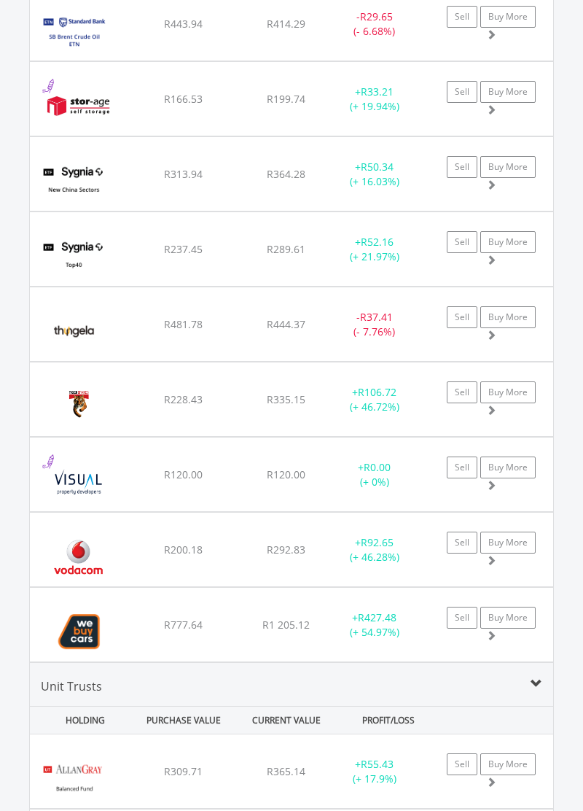
scroll to position [3369, 0]
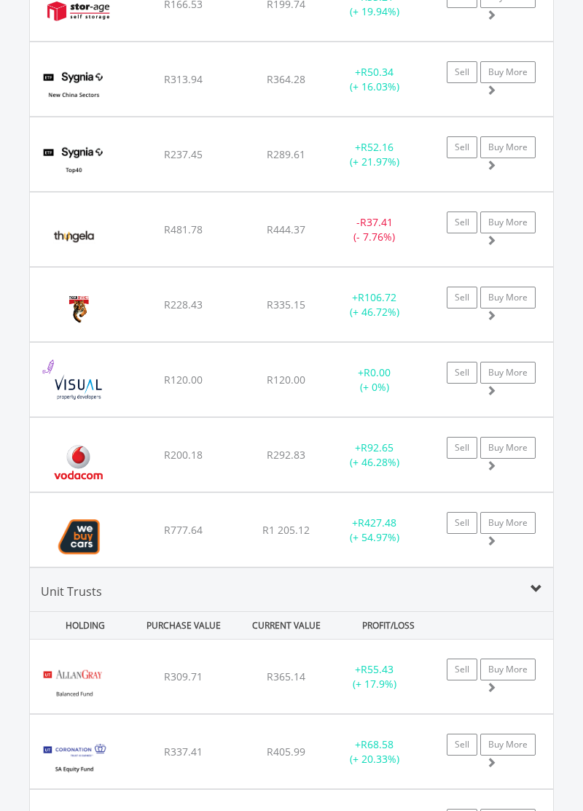
scroll to position [3473, 0]
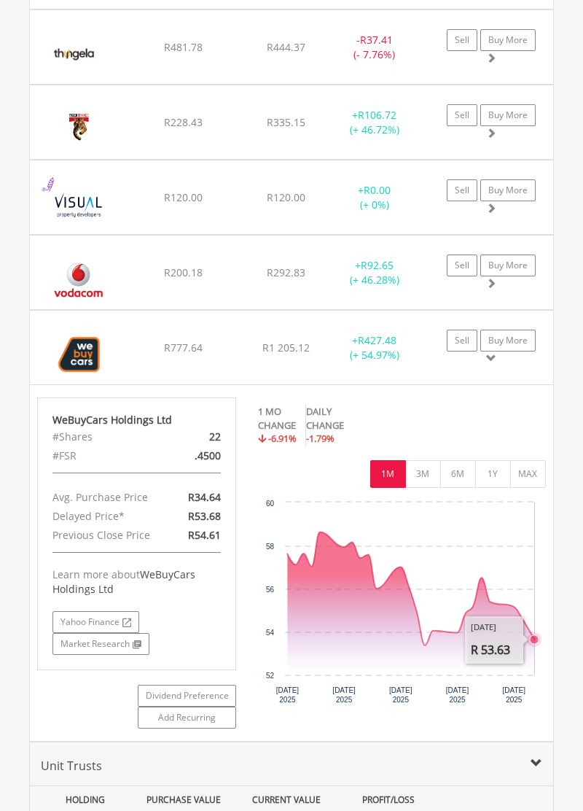
scroll to position [3644, 0]
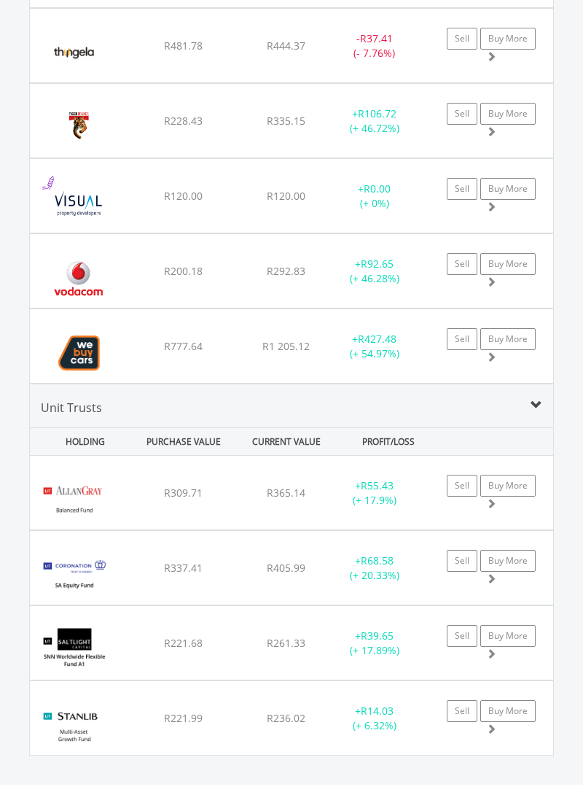
scroll to position [3657, 0]
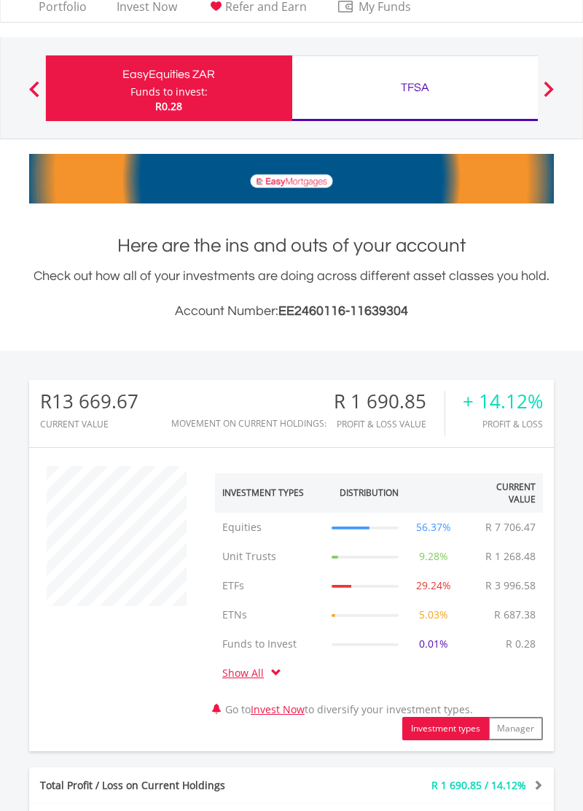
scroll to position [0, 0]
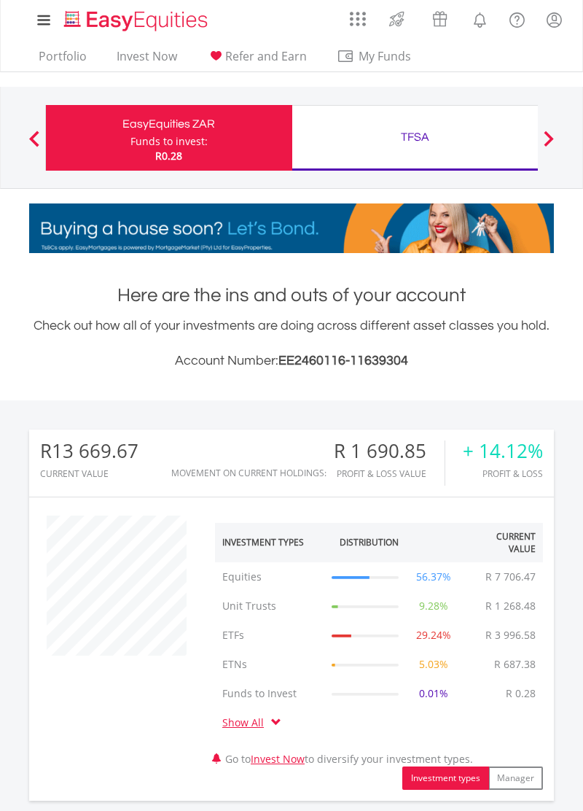
click at [450, 149] on div "TFSA Funds to invest: R0.28" at bounding box center [415, 138] width 247 height 66
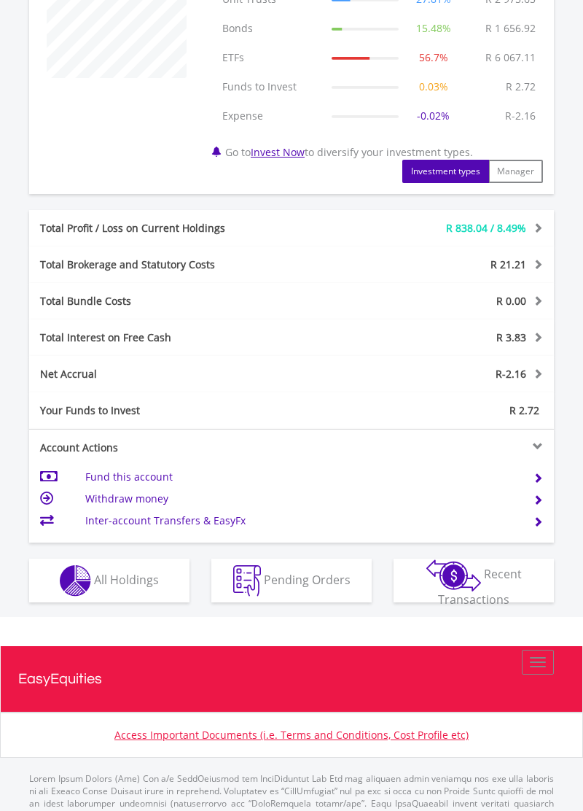
scroll to position [592, 0]
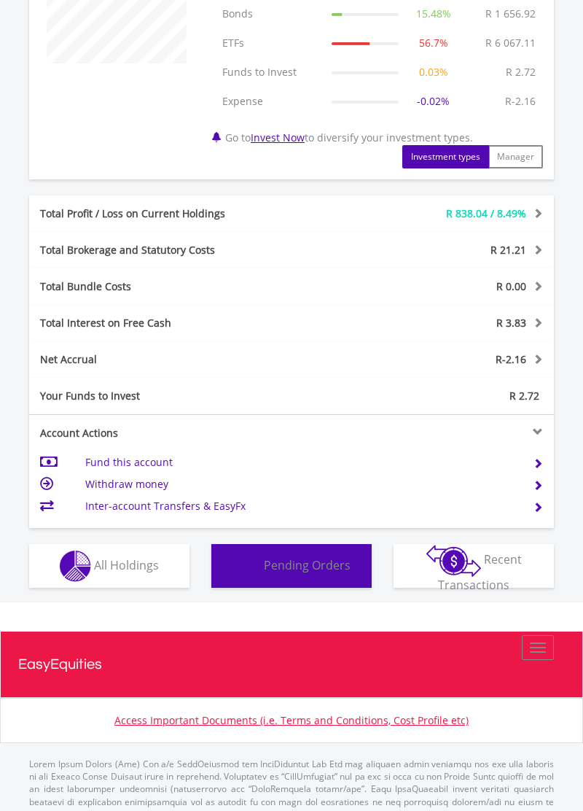
click at [303, 580] on button "Pending Orders Pending Orders" at bounding box center [291, 566] width 160 height 44
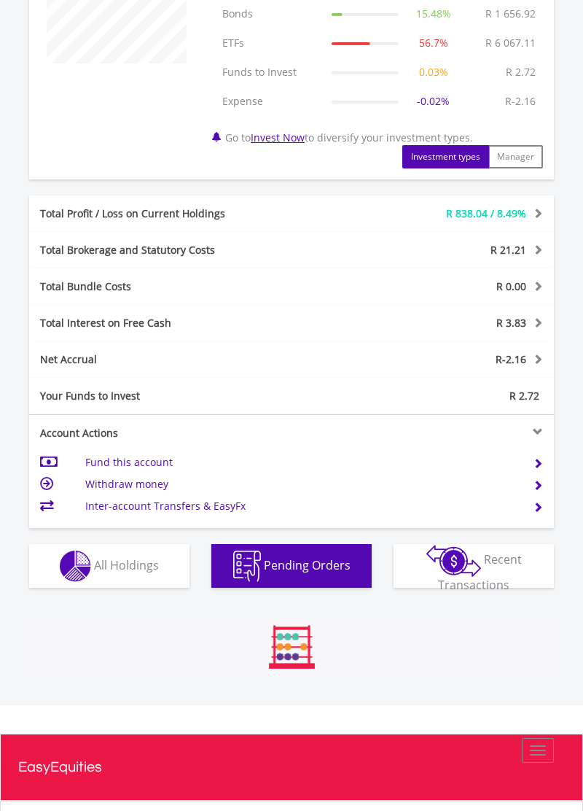
scroll to position [673, 0]
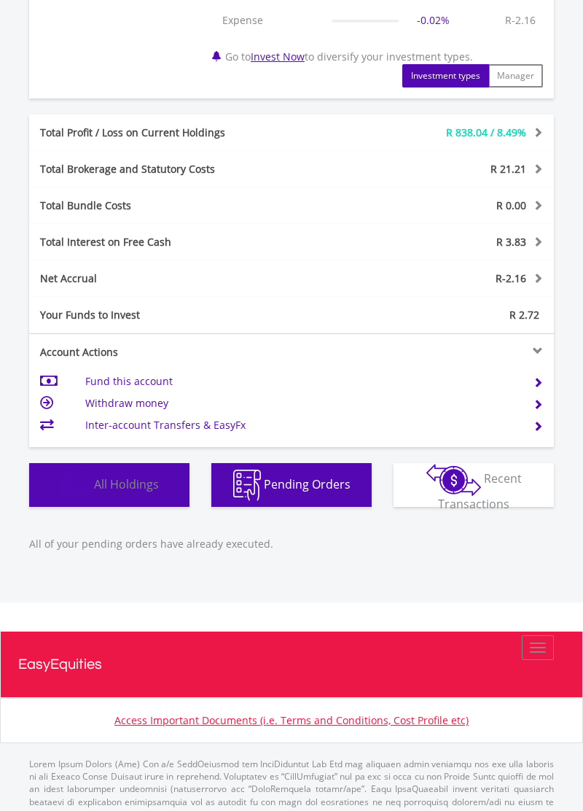
click at [143, 491] on span "All Holdings" at bounding box center [126, 483] width 65 height 16
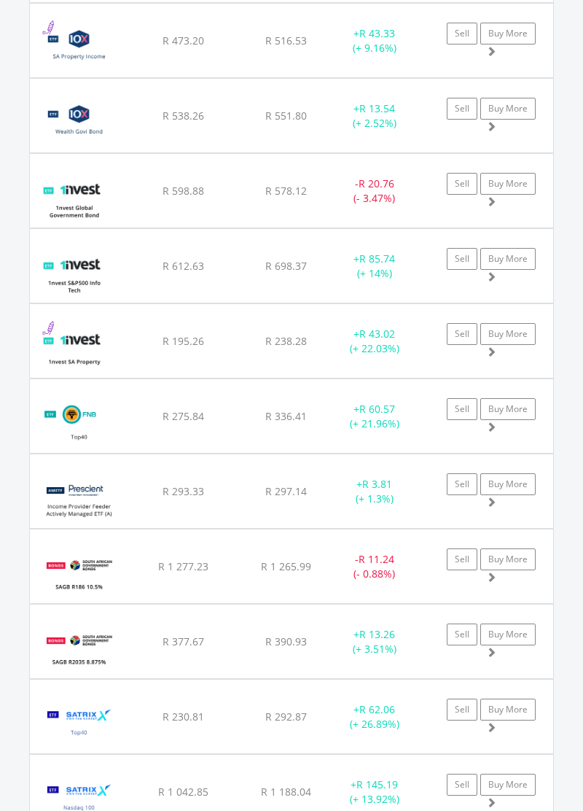
scroll to position [1369, 0]
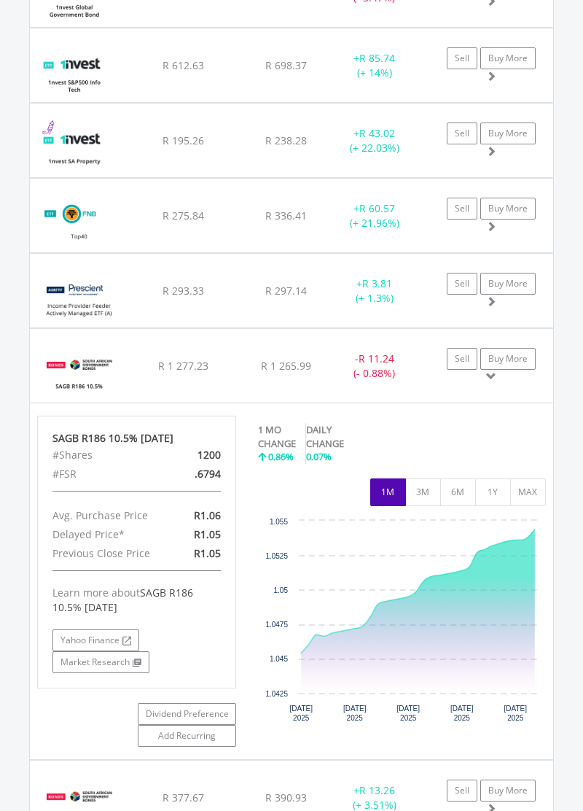
scroll to position [1571, 0]
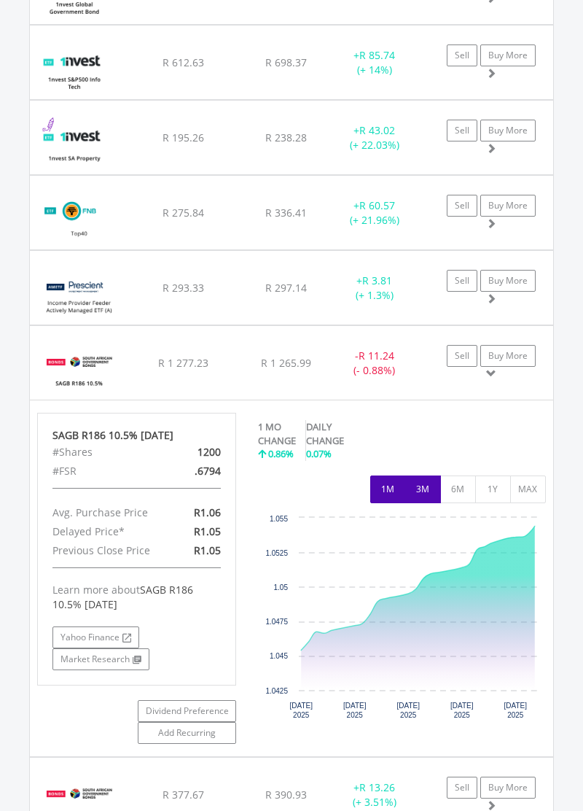
click at [421, 491] on button "3M" at bounding box center [423, 489] width 36 height 28
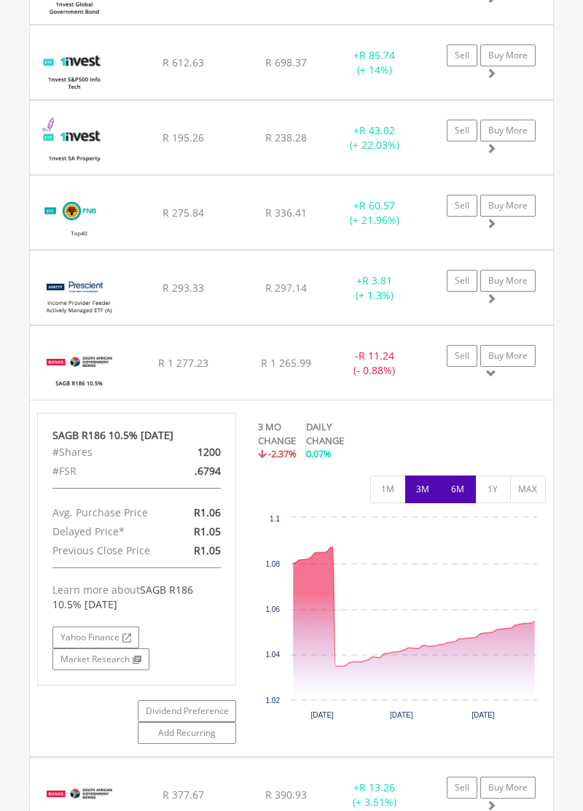
click at [454, 503] on button "6M" at bounding box center [458, 489] width 36 height 28
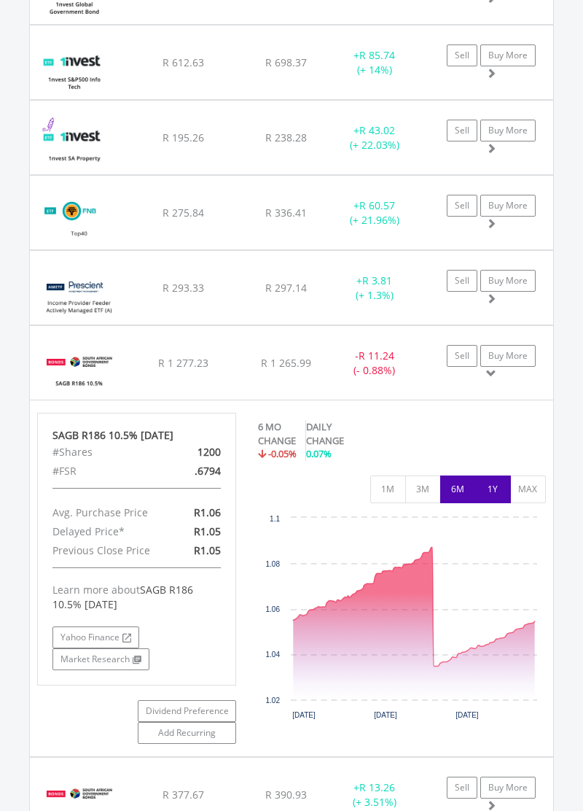
click at [488, 503] on button "1Y" at bounding box center [493, 489] width 36 height 28
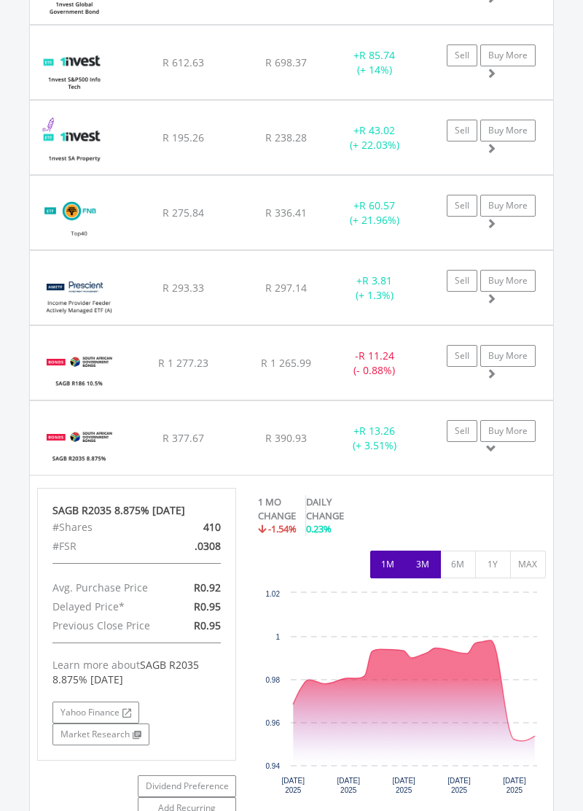
click at [420, 575] on button "3M" at bounding box center [423, 565] width 36 height 28
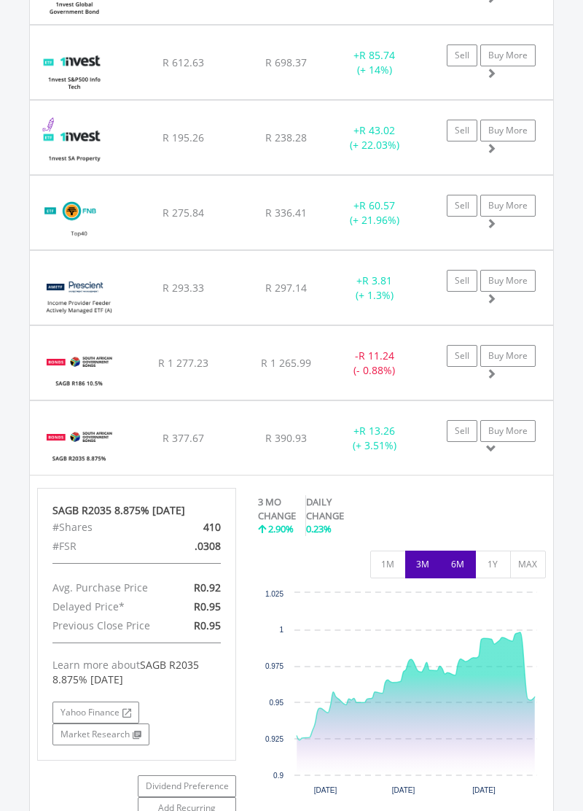
click at [455, 564] on button "6M" at bounding box center [458, 565] width 36 height 28
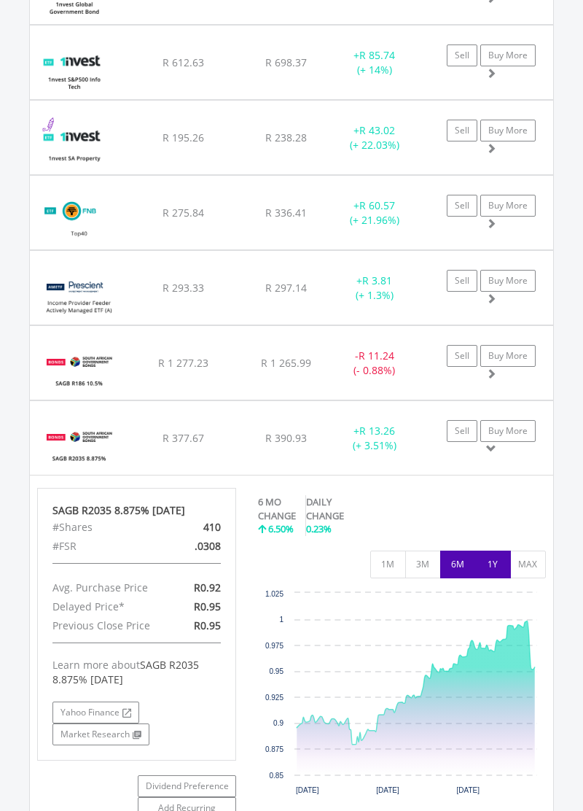
click at [485, 563] on button "1Y" at bounding box center [493, 565] width 36 height 28
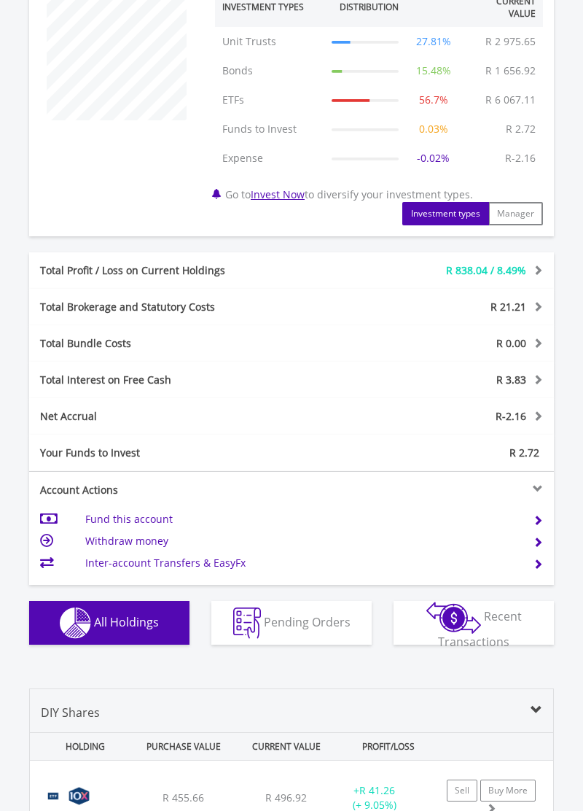
scroll to position [538, 0]
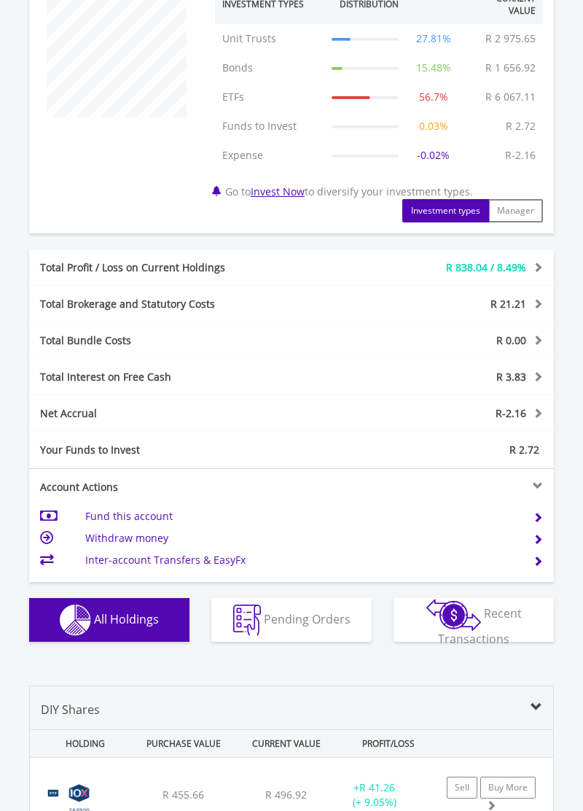
click at [529, 705] on div "DIY Shares" at bounding box center [292, 715] width 524 height 28
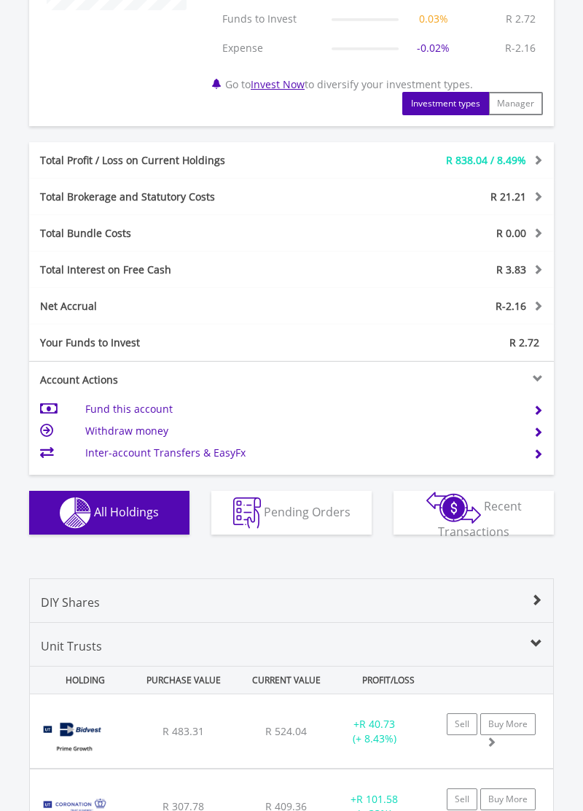
scroll to position [649, 0]
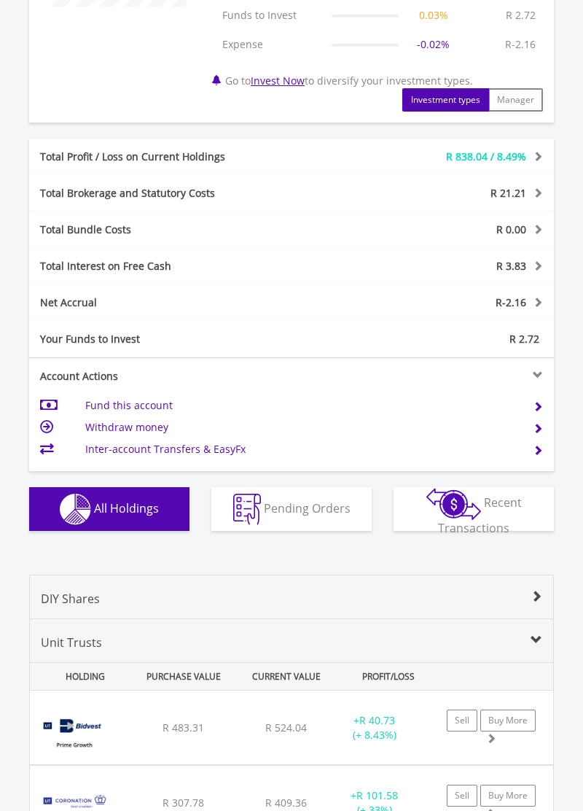
click at [538, 602] on span at bounding box center [537, 597] width 12 height 12
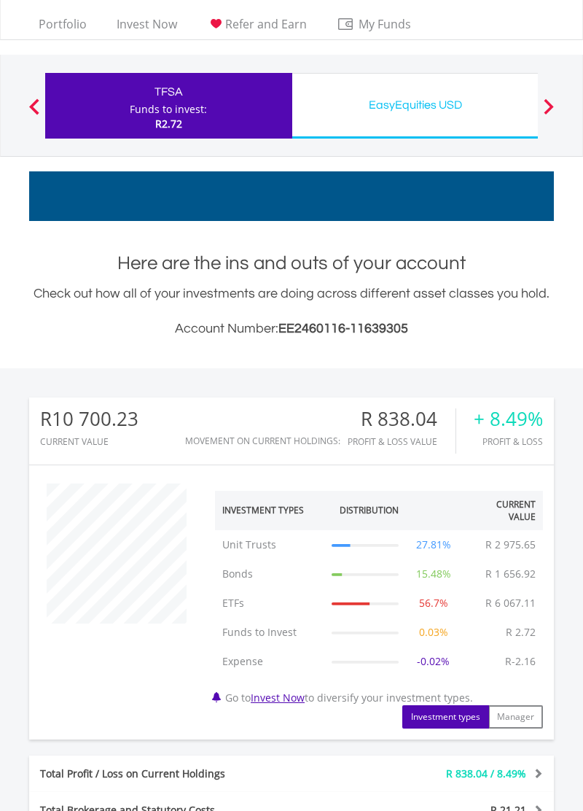
scroll to position [0, 0]
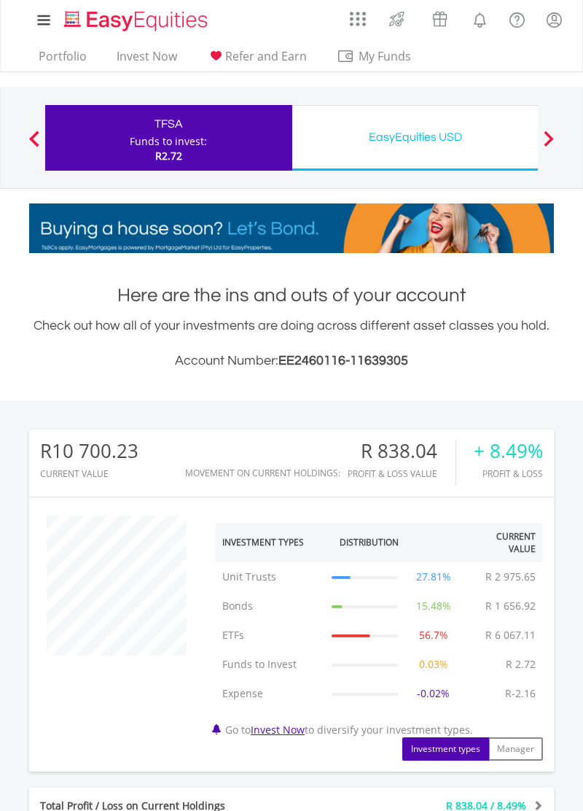
click at [555, 23] on lord-icon "My Profile" at bounding box center [554, 20] width 18 height 18
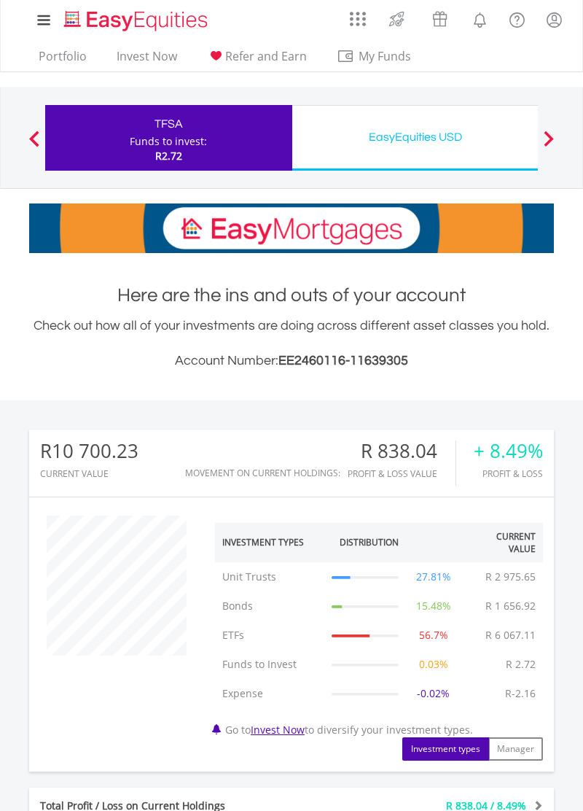
click at [564, 30] on link "My Profile" at bounding box center [554, 20] width 37 height 32
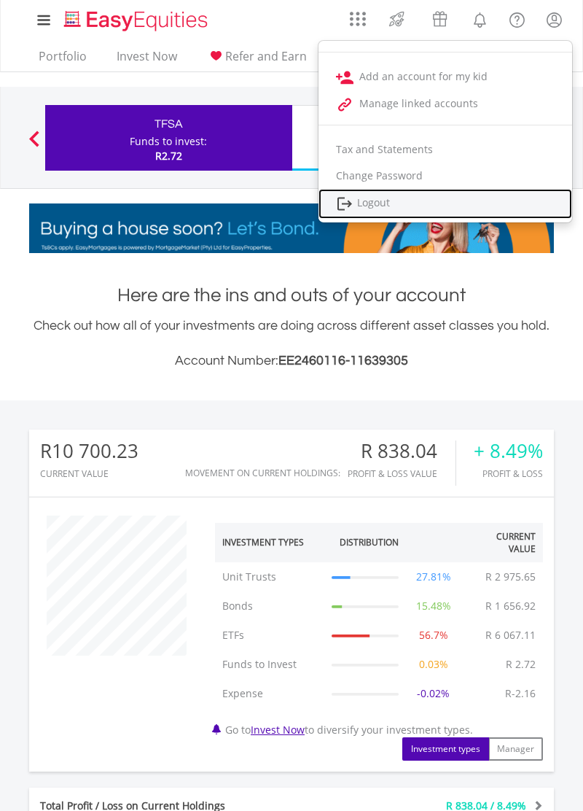
click at [388, 203] on link "Logout" at bounding box center [446, 204] width 254 height 30
